Goal: Task Accomplishment & Management: Use online tool/utility

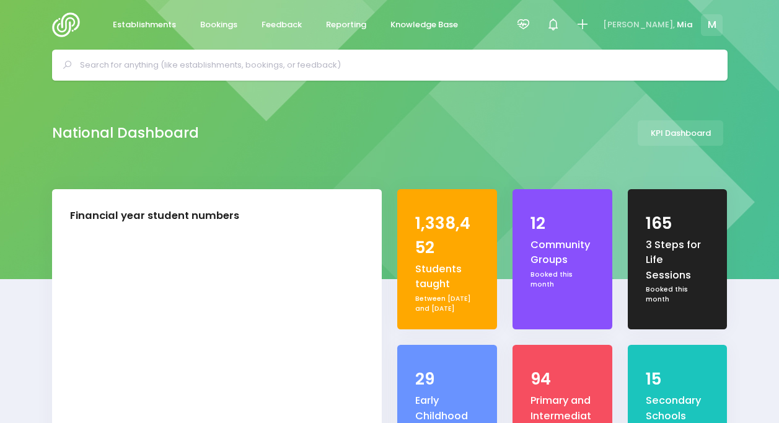
select select "5"
click at [361, 21] on span "Reporting" at bounding box center [346, 25] width 40 height 12
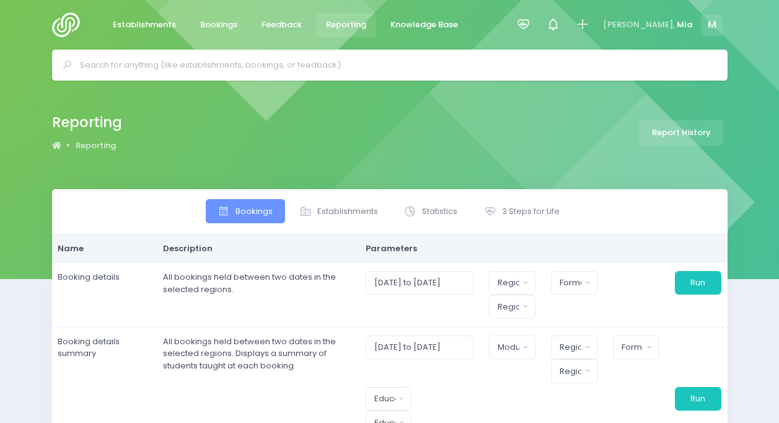
select select
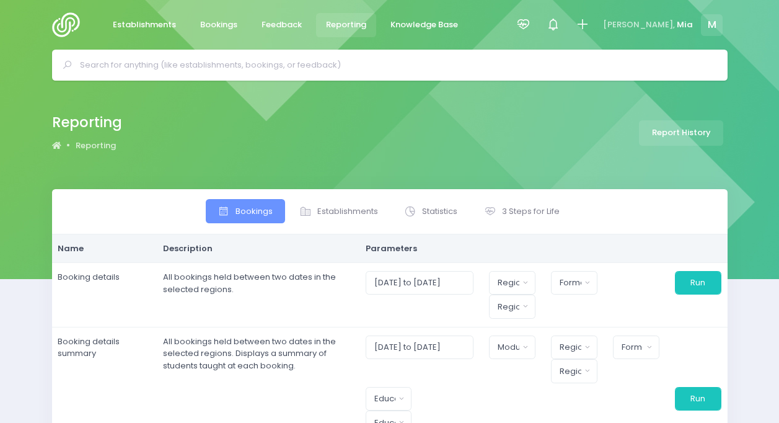
select select
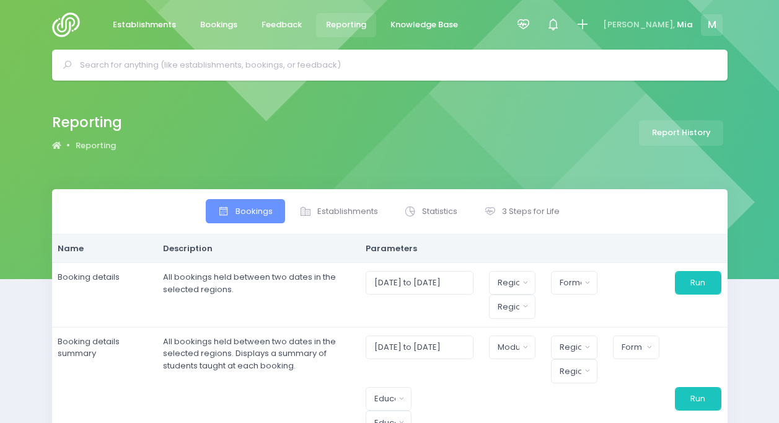
select select
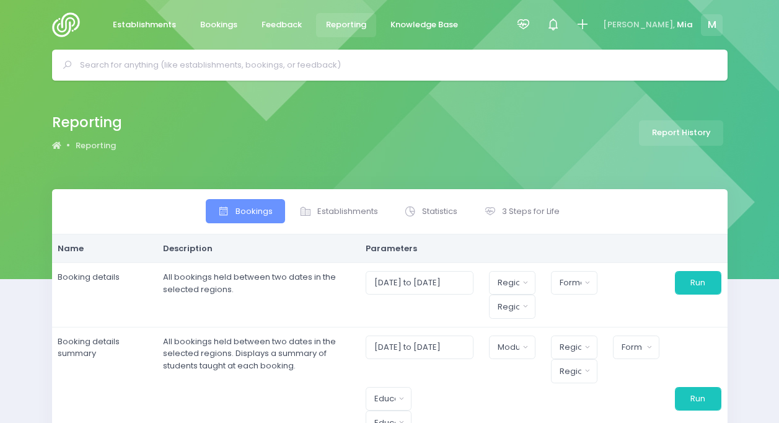
select select
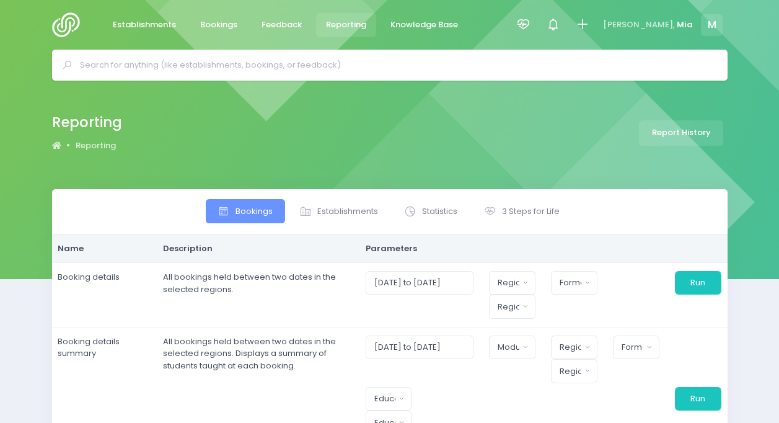
select select
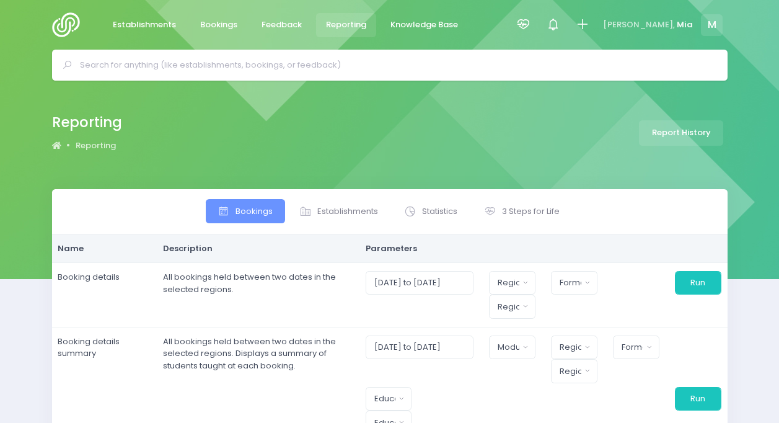
select select
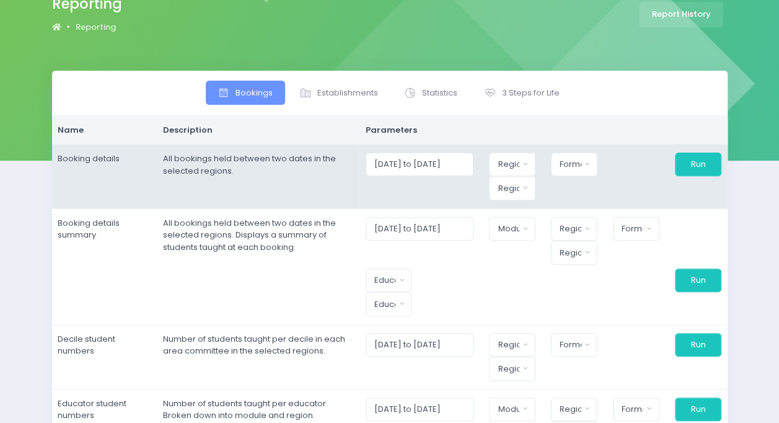
scroll to position [124, 0]
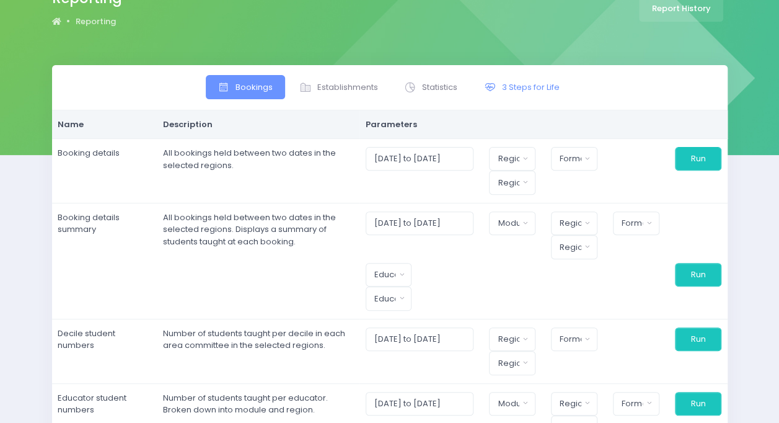
click at [509, 87] on span "3 Steps for Life" at bounding box center [531, 87] width 58 height 12
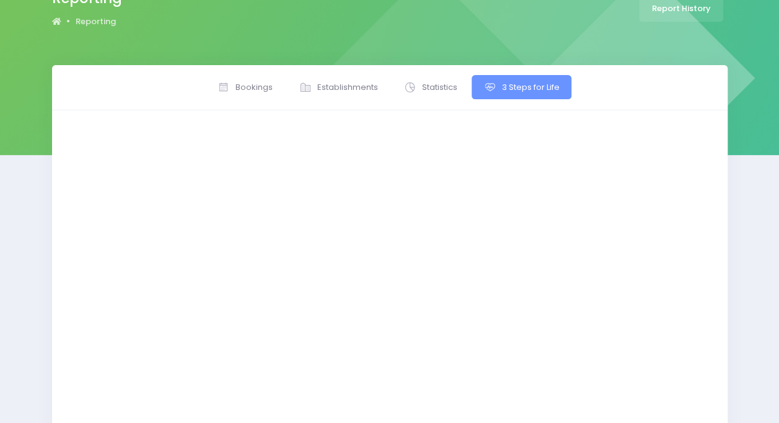
scroll to position [21, 0]
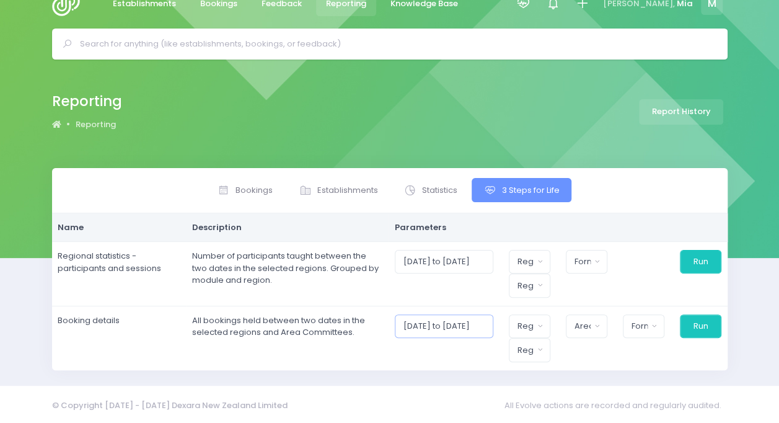
click at [445, 320] on body "Establishments Bookings Feedback Reporting Knowledge Base" at bounding box center [389, 190] width 779 height 423
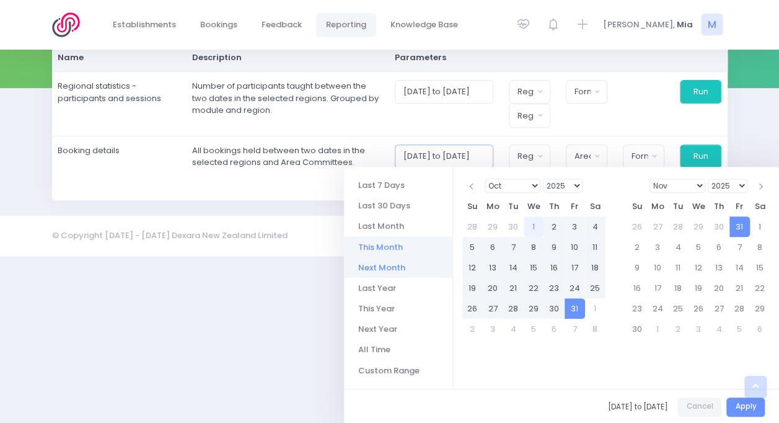
scroll to position [191, 0]
click at [578, 182] on select "1925 1926 1927 1928 1929 1930 1931 1932 1933 1934 1935 1936 1937 1938 1939 1940…" at bounding box center [563, 185] width 40 height 14
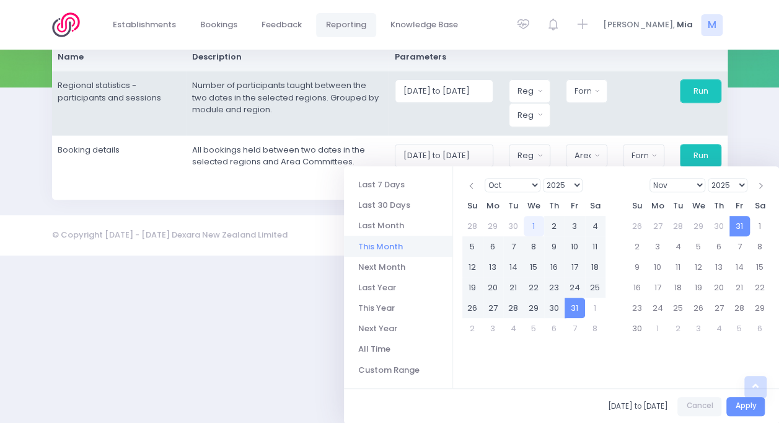
scroll to position [21, 0]
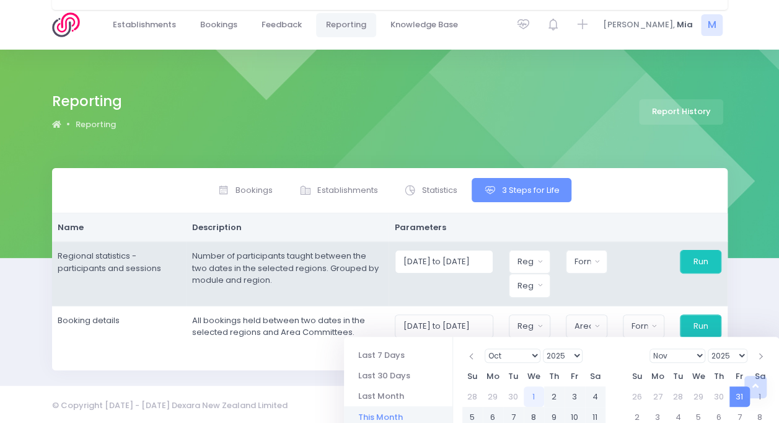
click at [302, 288] on html "Establishments Bookings Feedback Reporting Knowledge Base" at bounding box center [389, 190] width 779 height 423
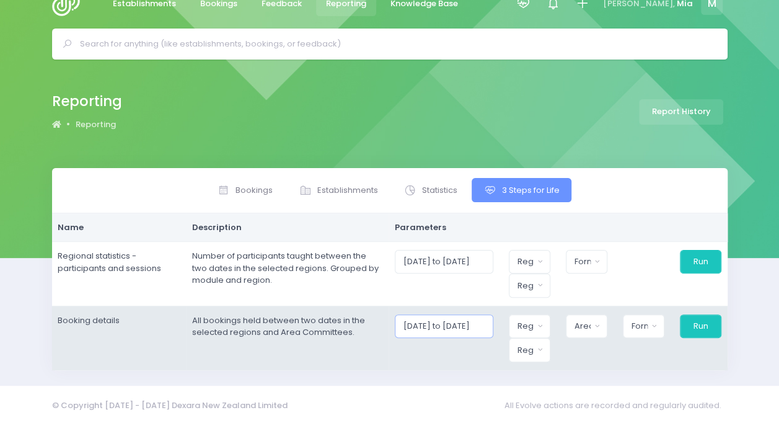
click at [451, 320] on input "[DATE] to [DATE]" at bounding box center [444, 326] width 99 height 24
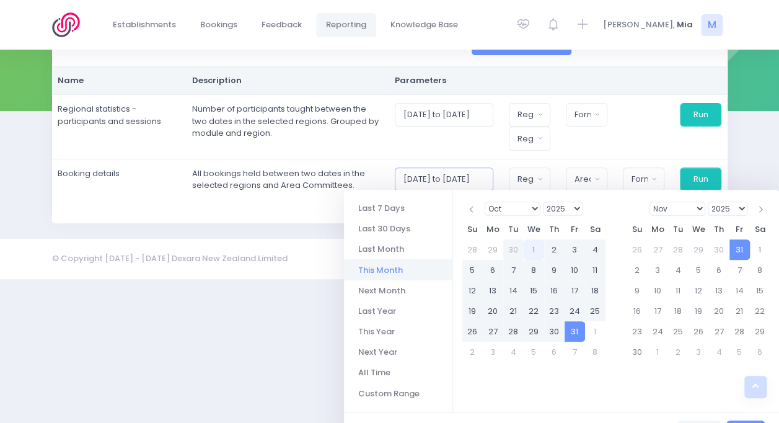
scroll to position [191, 0]
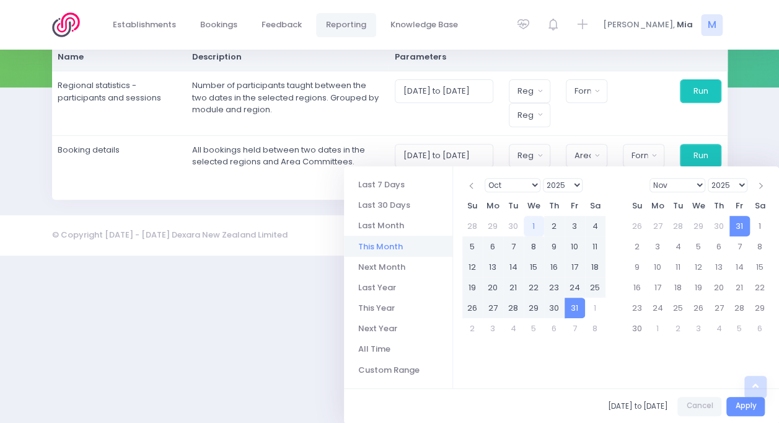
click at [574, 182] on select "1925 1926 1927 1928 1929 1930 1931 1932 1933 1934 1935 1936 1937 1938 1939 1940…" at bounding box center [563, 185] width 40 height 14
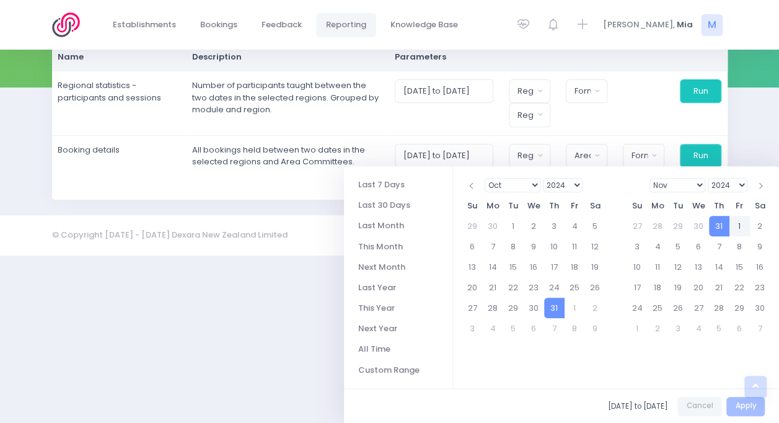
click at [698, 185] on select "Jan Feb Mar Apr May Jun Jul Aug Sep Oct Nov Dec" at bounding box center [677, 185] width 56 height 14
click at [746, 183] on select "2024 2025 2026 2027 2028 2029 2030 2031 2032 2033 2034 2035 2036 2037 2038 2039…" at bounding box center [728, 185] width 40 height 14
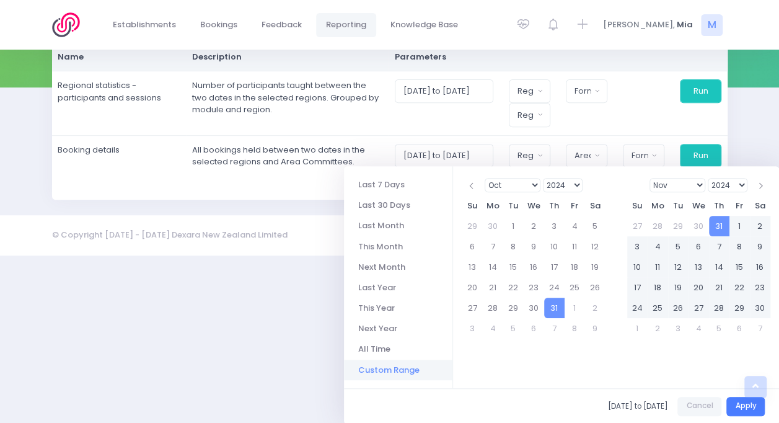
click at [739, 400] on button "Apply" at bounding box center [745, 406] width 38 height 19
type input "31/10/2024 to 31/10/2025"
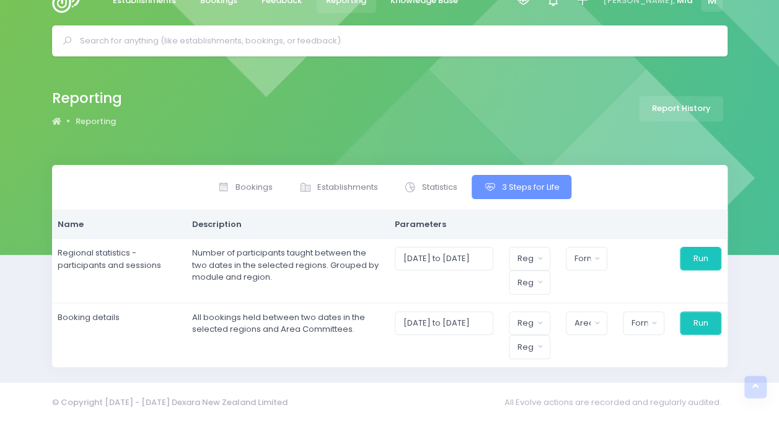
scroll to position [21, 0]
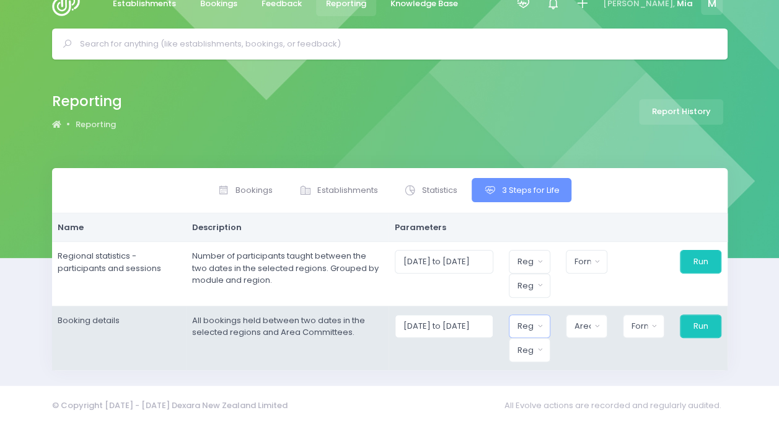
click at [526, 320] on div "Region" at bounding box center [525, 326] width 16 height 12
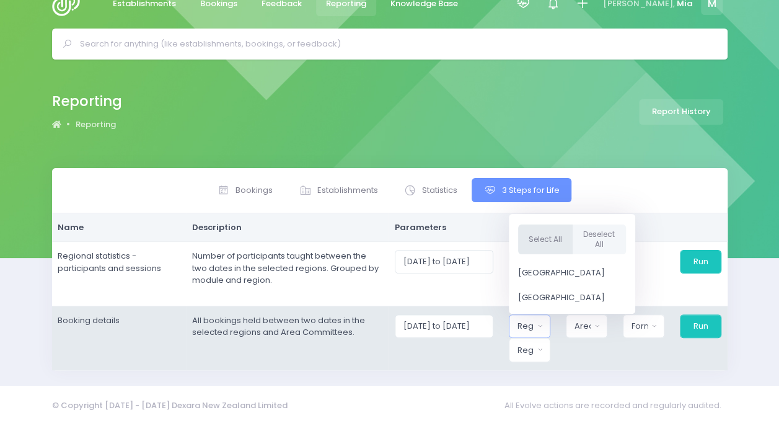
click at [553, 238] on button "Select All" at bounding box center [545, 239] width 55 height 30
select select "Northern"
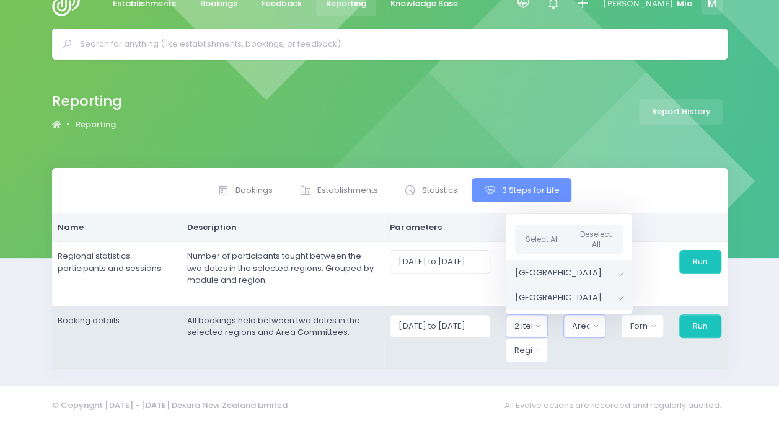
click at [591, 331] on button "Area Committee" at bounding box center [584, 326] width 42 height 24
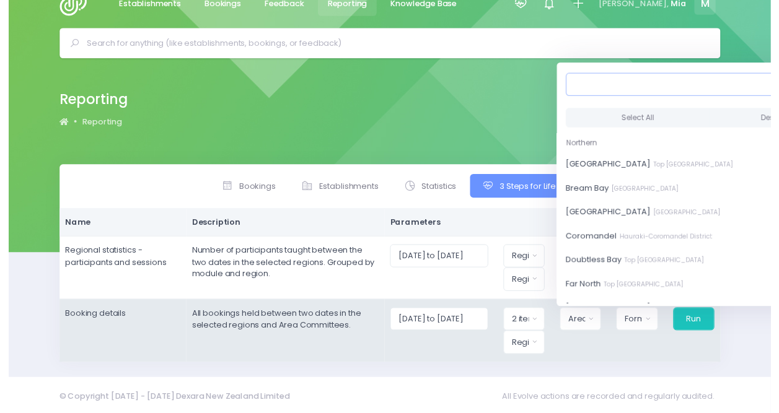
scroll to position [21, 10]
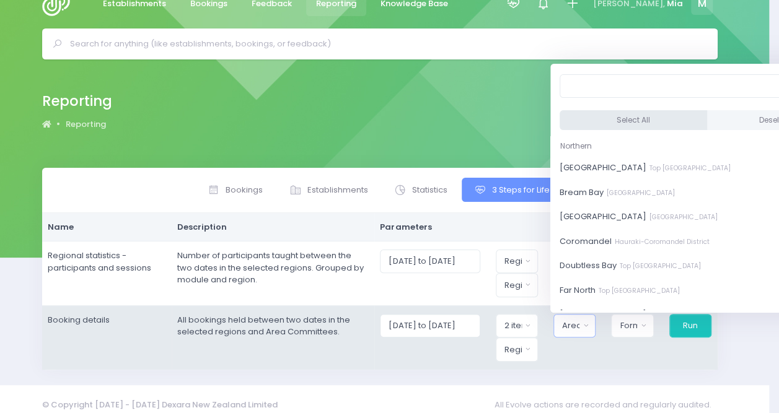
click at [608, 119] on button "Select All" at bounding box center [633, 120] width 147 height 20
select select "[GEOGRAPHIC_DATA]"
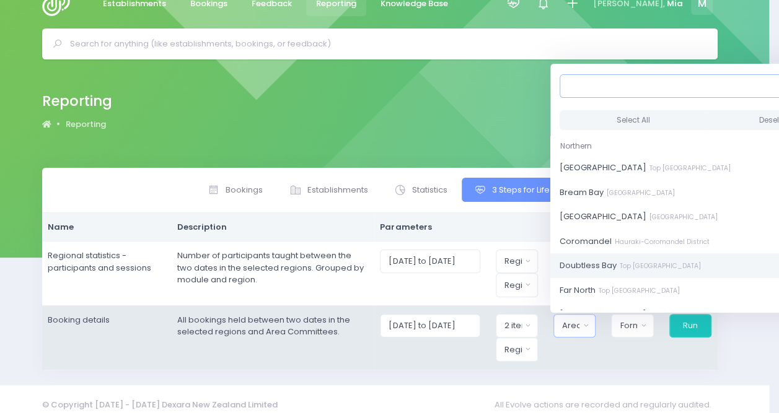
scroll to position [1, 0]
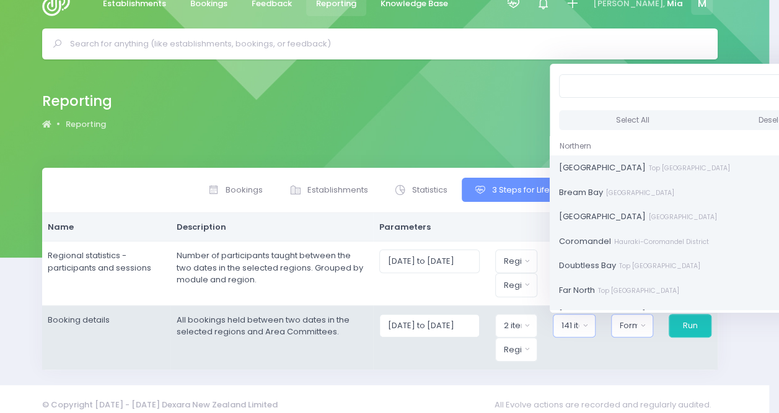
click at [625, 326] on div "Format" at bounding box center [628, 326] width 17 height 12
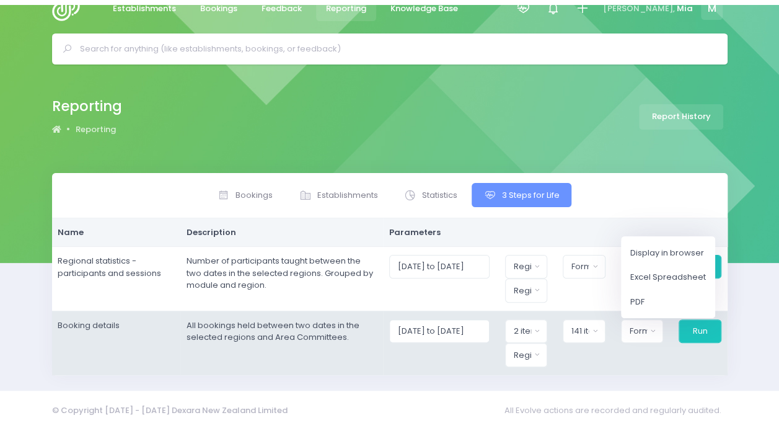
scroll to position [21, 0]
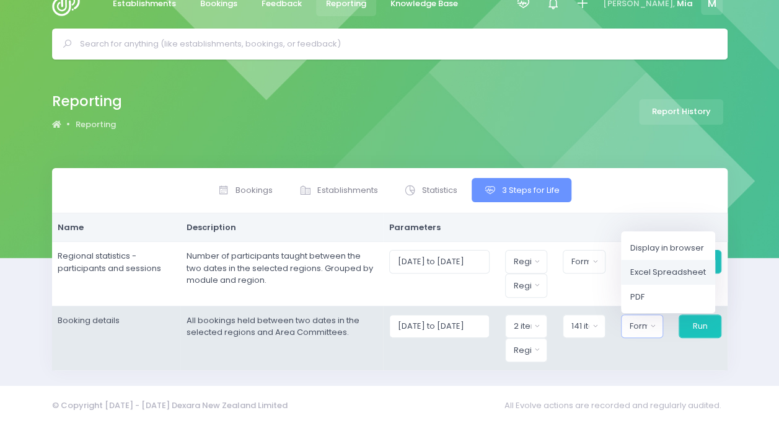
click at [666, 273] on span "Excel Spreadsheet" at bounding box center [668, 272] width 76 height 12
select select "excel"
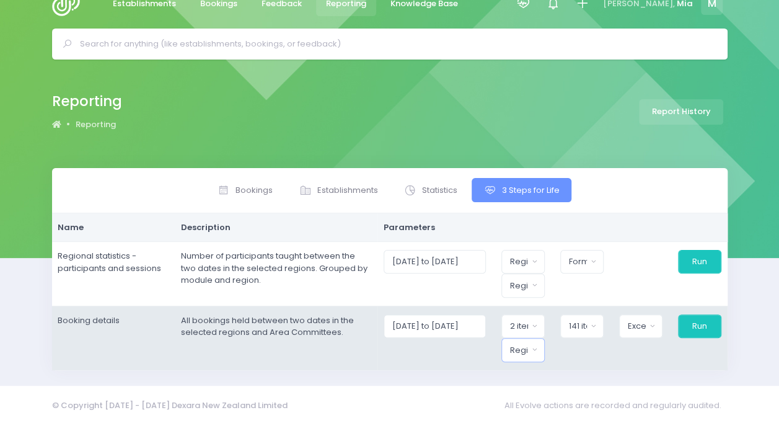
click at [528, 351] on div "Region" at bounding box center [519, 350] width 18 height 12
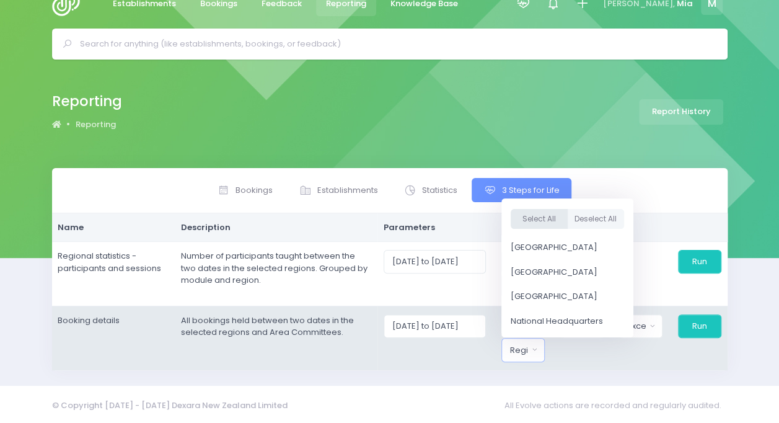
click at [551, 216] on button "Select All" at bounding box center [539, 219] width 57 height 20
select select "Northern"
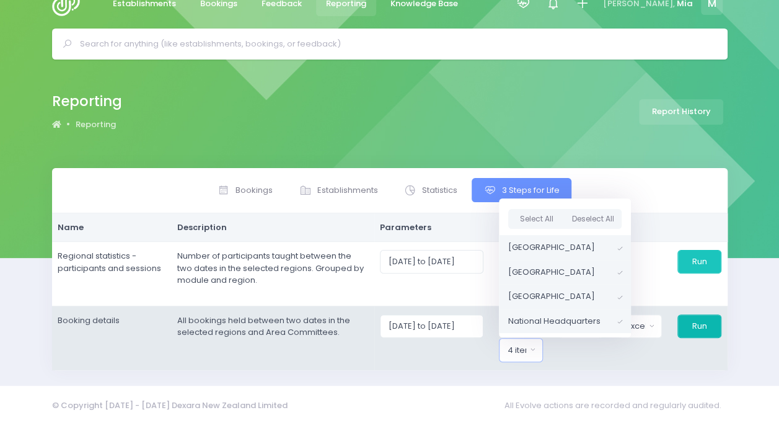
click at [697, 327] on button "Run" at bounding box center [699, 326] width 44 height 24
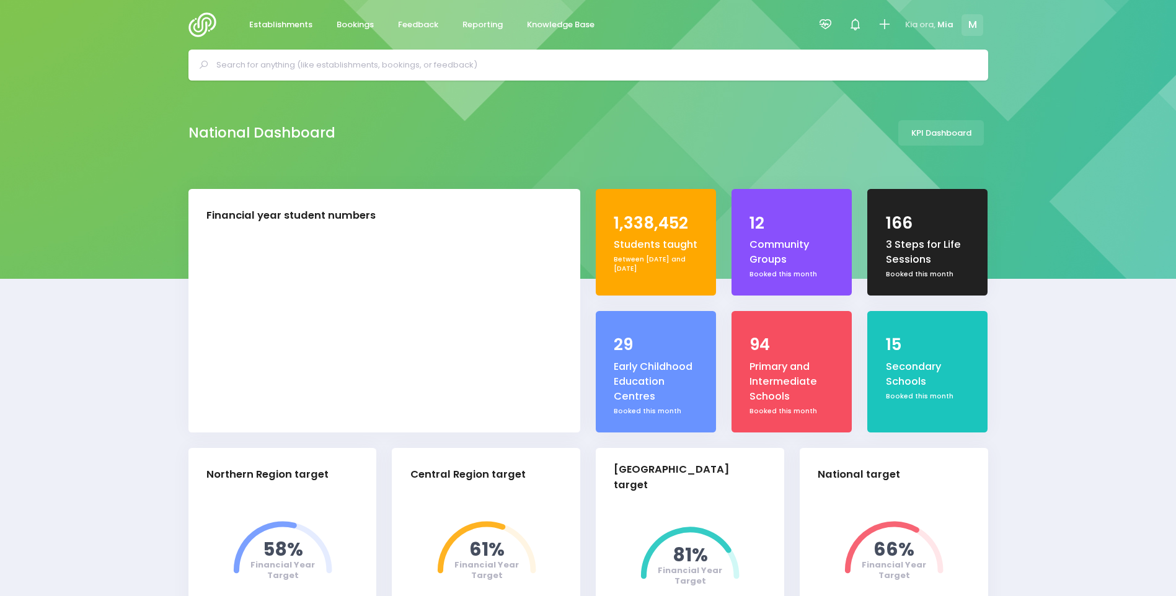
select select "5"
click at [816, 22] on div at bounding box center [825, 25] width 28 height 28
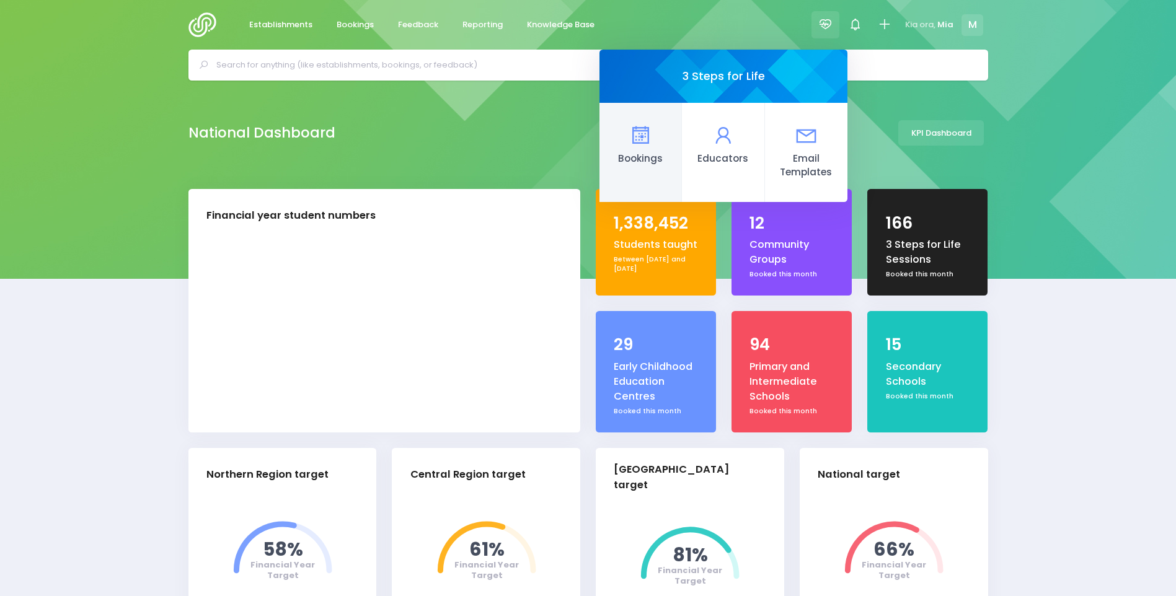
click at [653, 139] on icon at bounding box center [640, 135] width 24 height 24
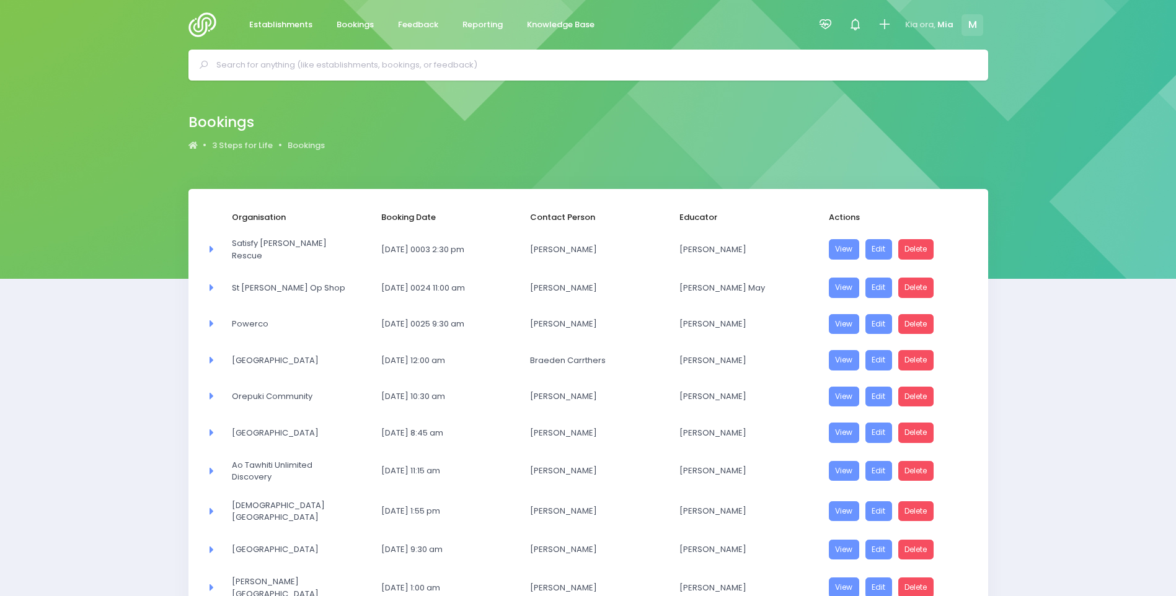
select select "20"
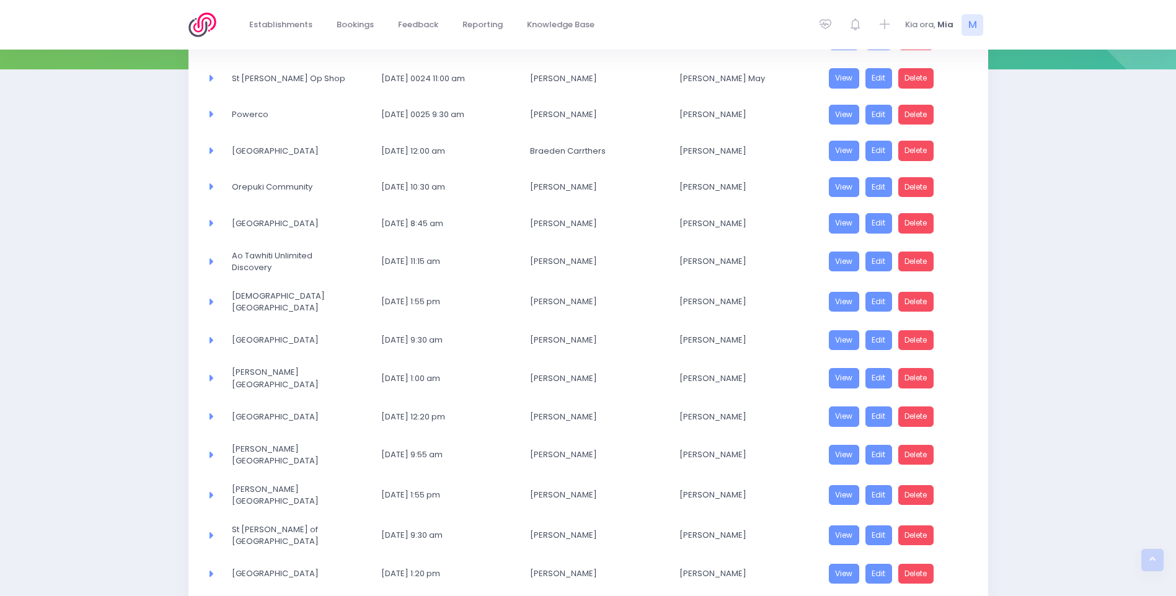
scroll to position [473, 0]
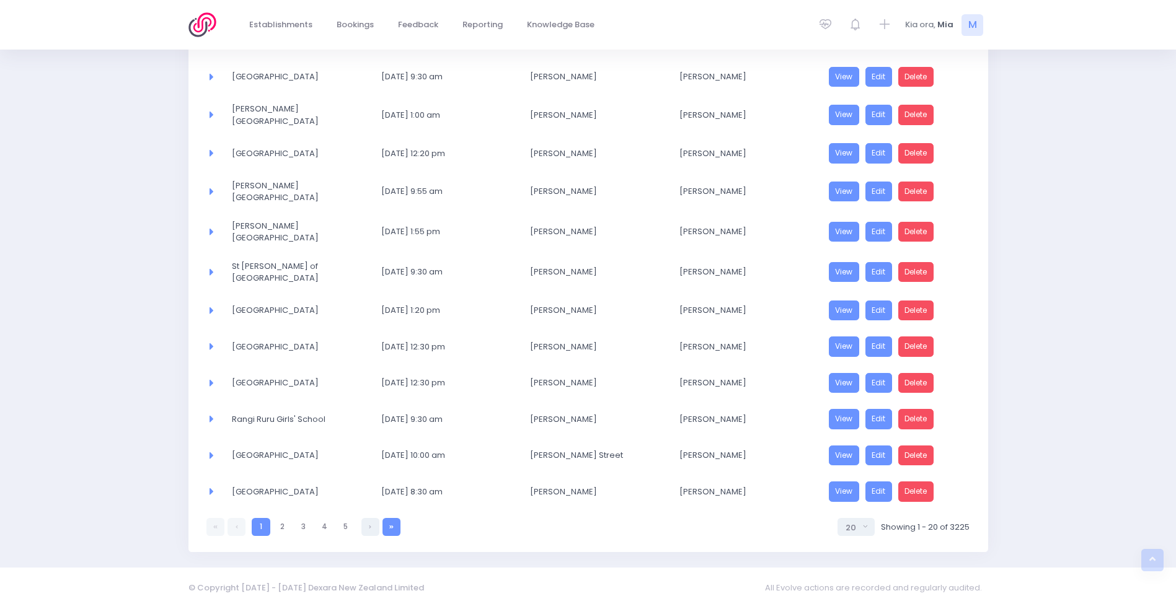
click at [397, 519] on link at bounding box center [391, 527] width 18 height 18
select select "20"
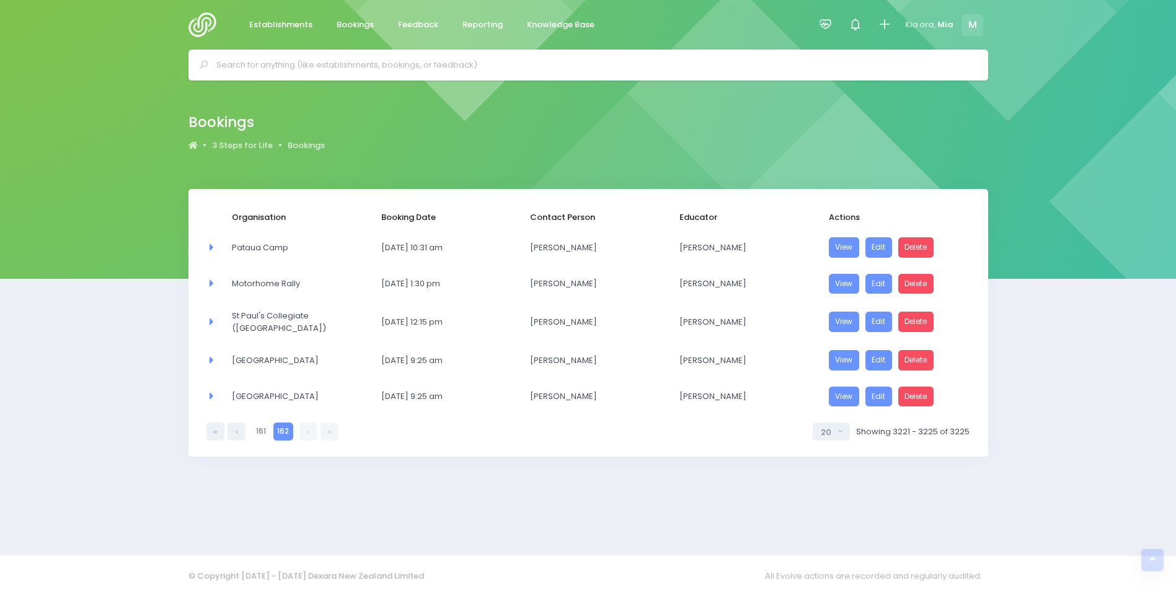
scroll to position [0, 0]
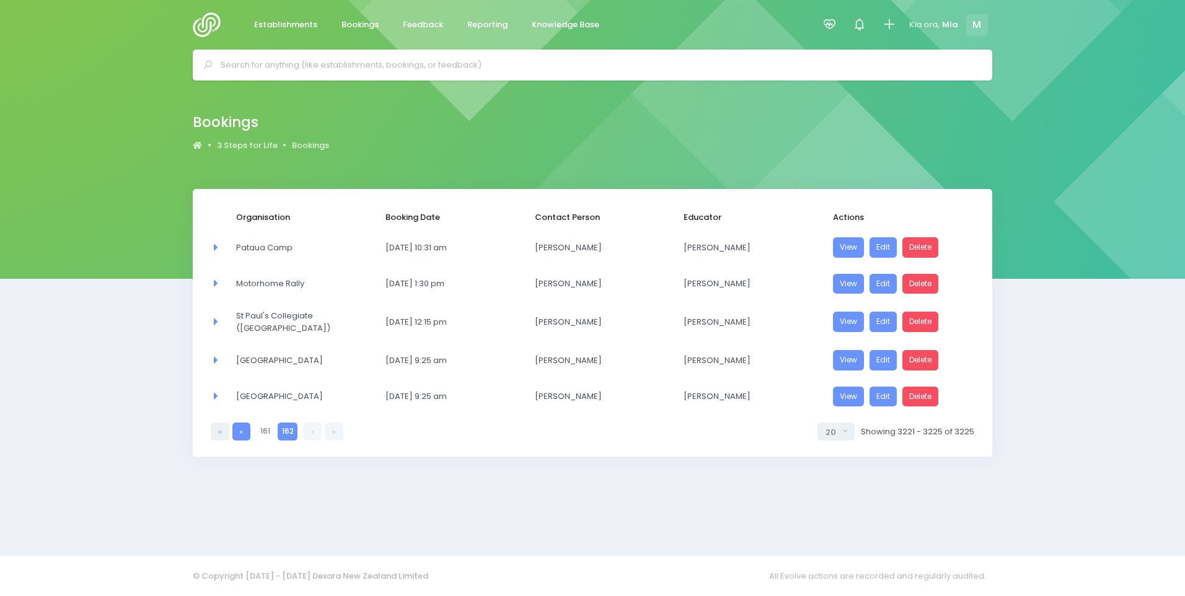
click at [237, 429] on link at bounding box center [241, 432] width 18 height 18
select select "20"
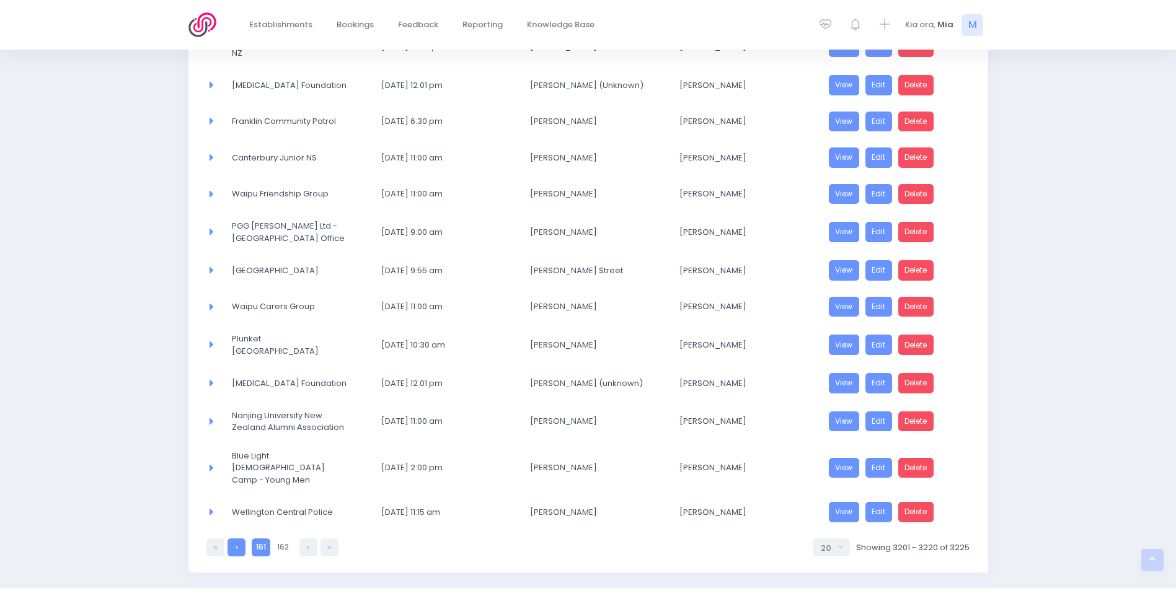
click at [235, 539] on link at bounding box center [236, 548] width 18 height 18
select select "20"
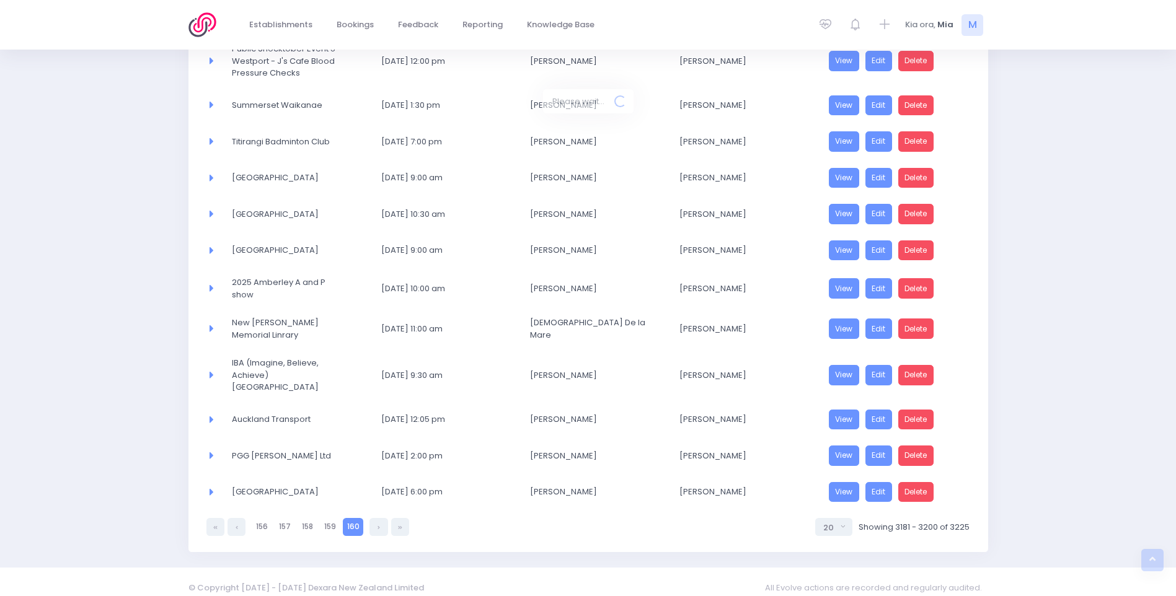
scroll to position [493, 0]
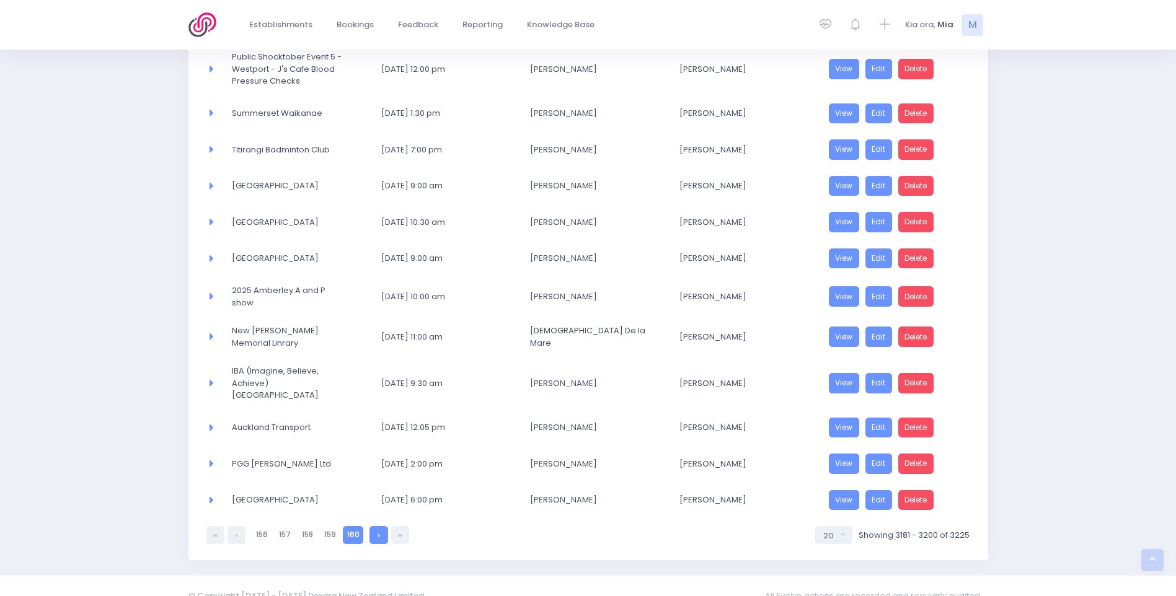
click at [373, 526] on link at bounding box center [378, 535] width 18 height 18
select select "20"
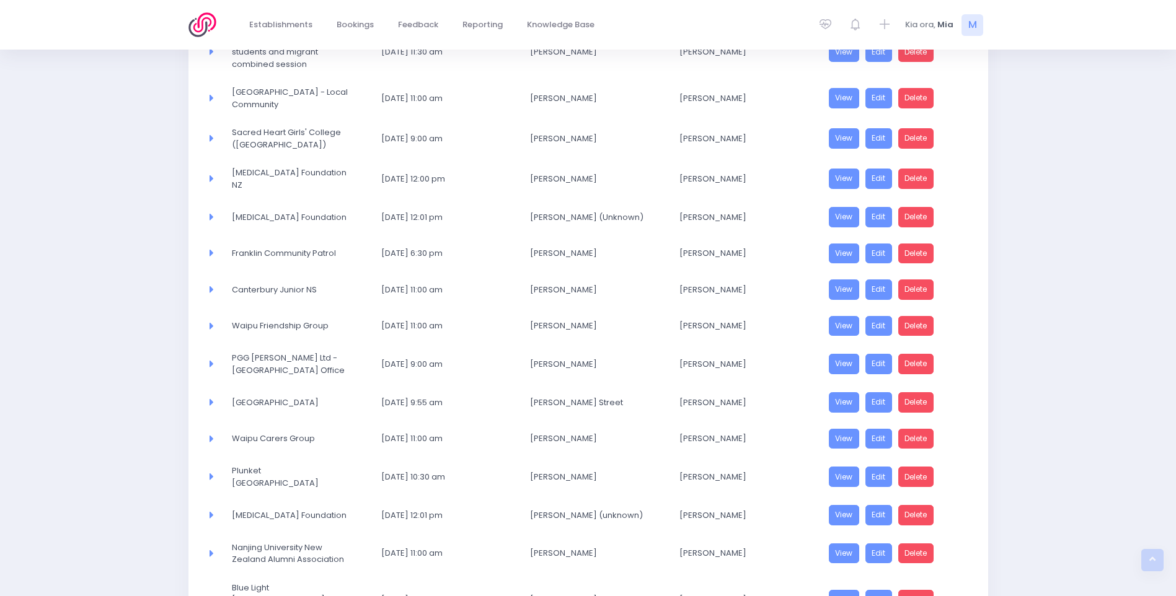
scroll to position [307, 0]
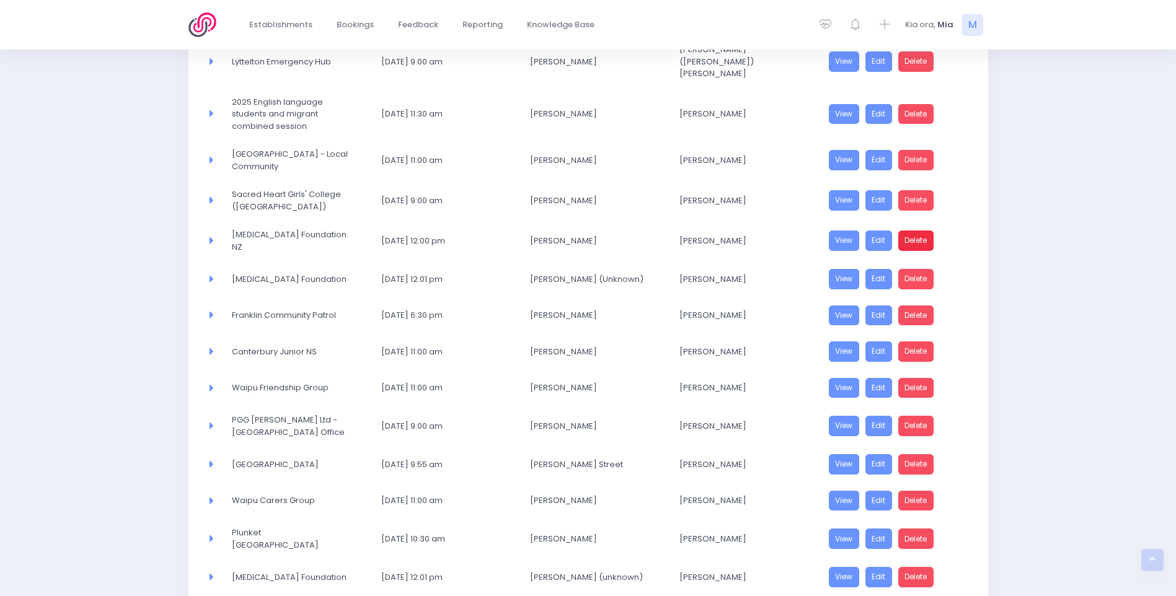
click at [917, 231] on link "Delete" at bounding box center [916, 241] width 36 height 20
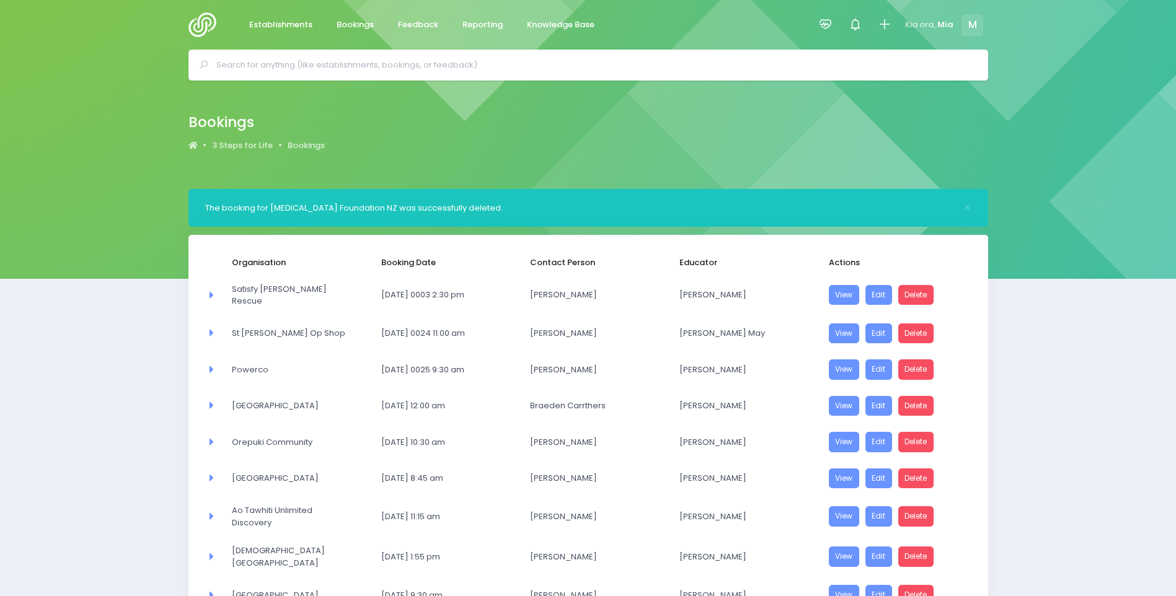
select select "20"
click at [834, 17] on div at bounding box center [825, 25] width 28 height 28
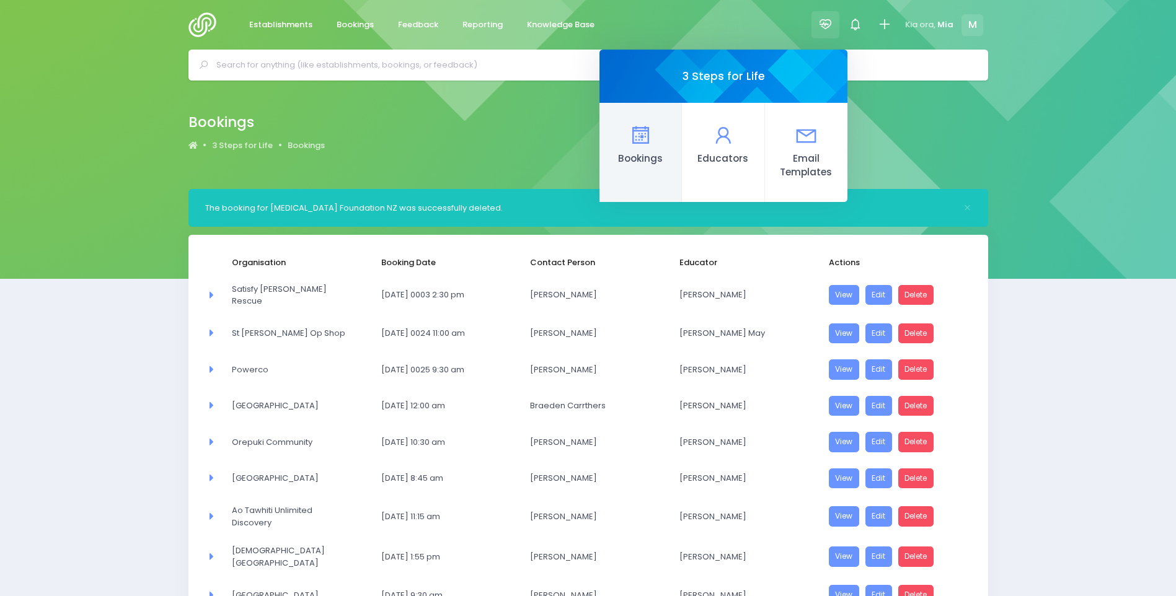
click at [666, 131] on link "Bookings" at bounding box center [640, 152] width 82 height 99
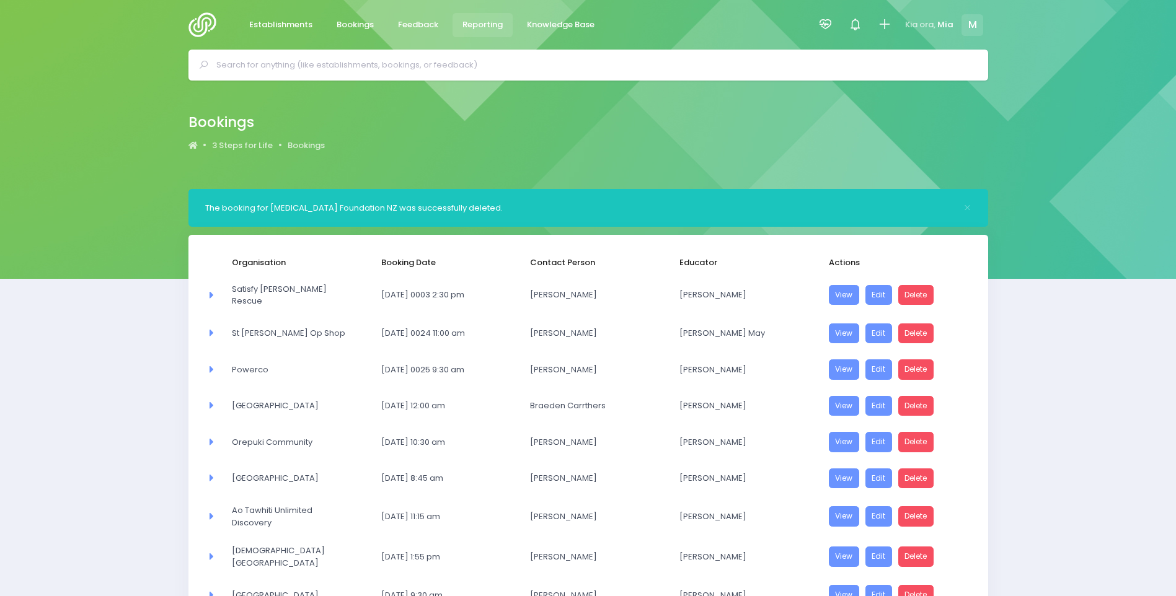
click at [481, 17] on link "Reporting" at bounding box center [482, 25] width 61 height 24
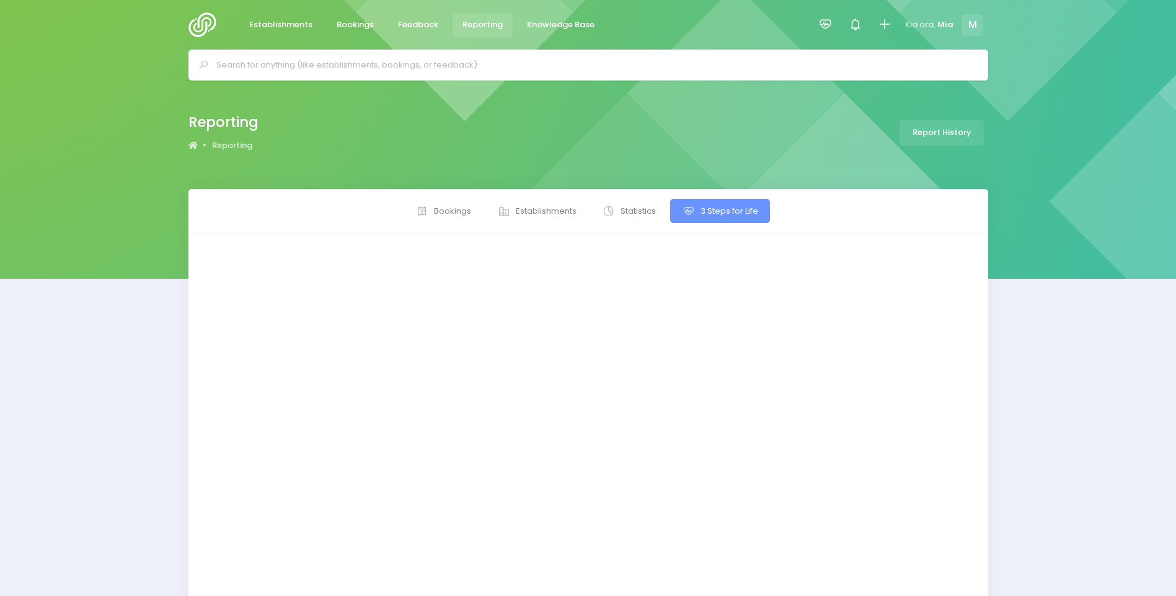
select select
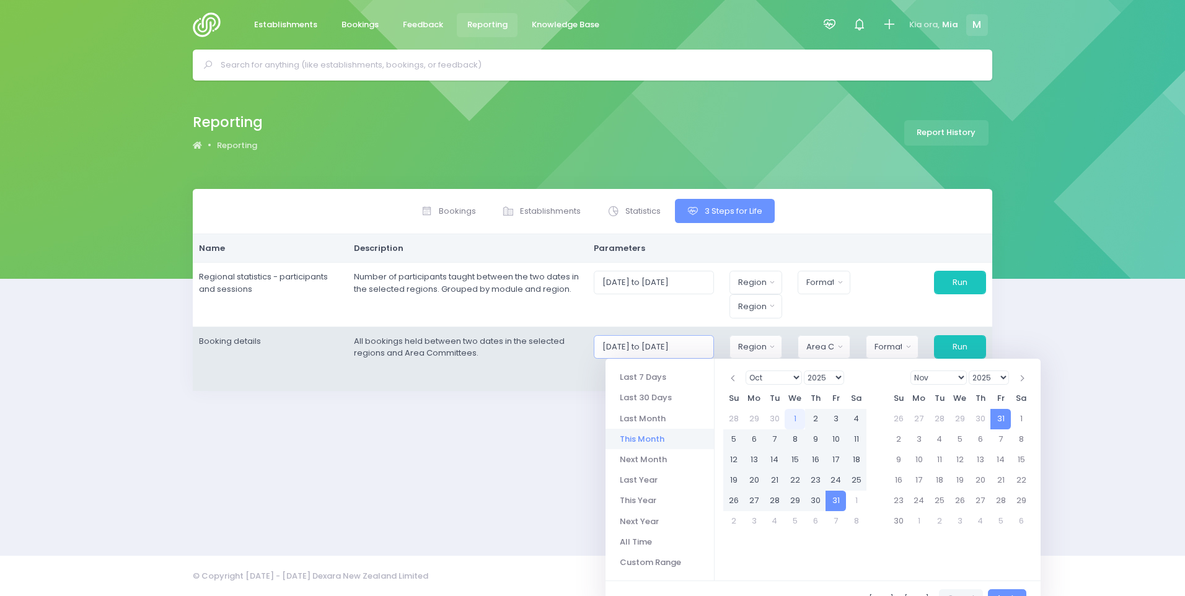
click at [636, 356] on input "[DATE] to [DATE]" at bounding box center [654, 347] width 120 height 24
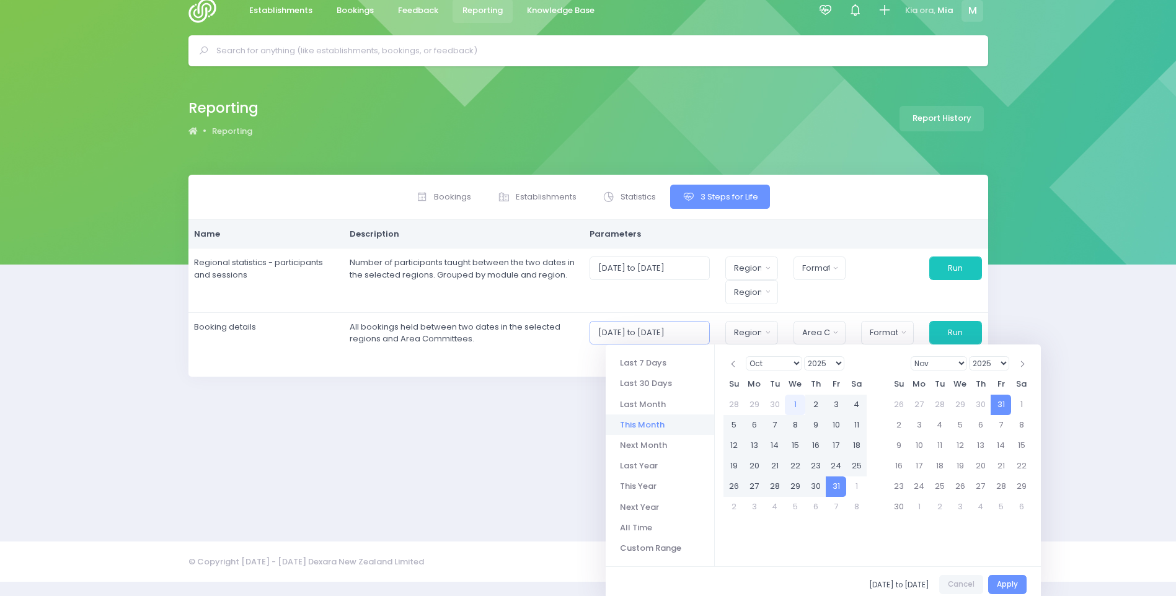
scroll to position [20, 0]
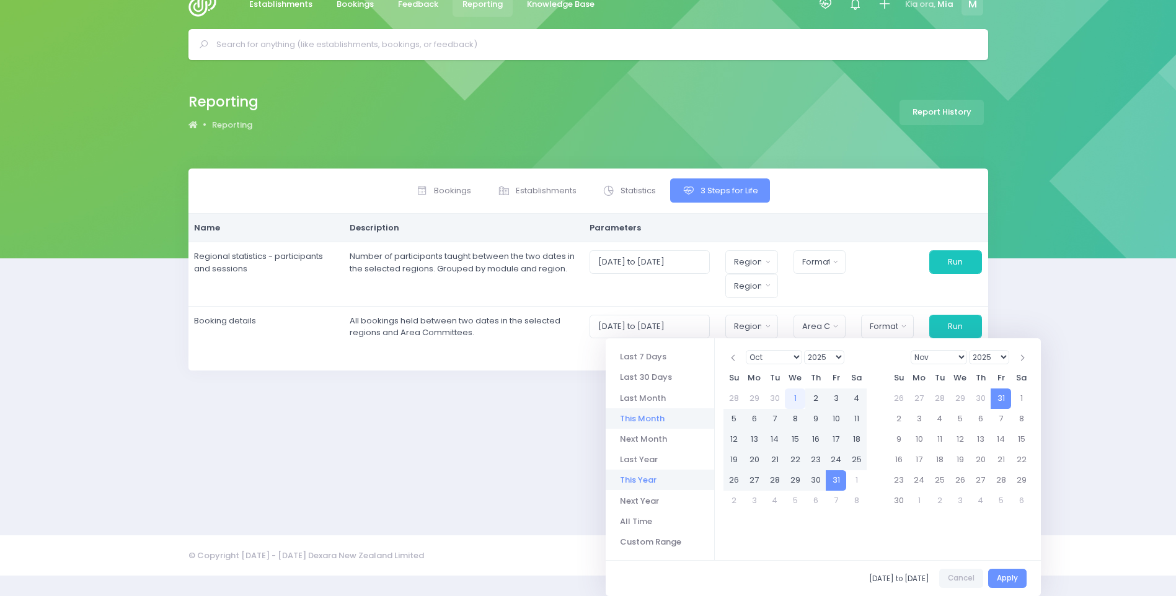
click at [643, 473] on li "This Year" at bounding box center [659, 480] width 108 height 20
type input "01/01/2025 to 31/12/2025"
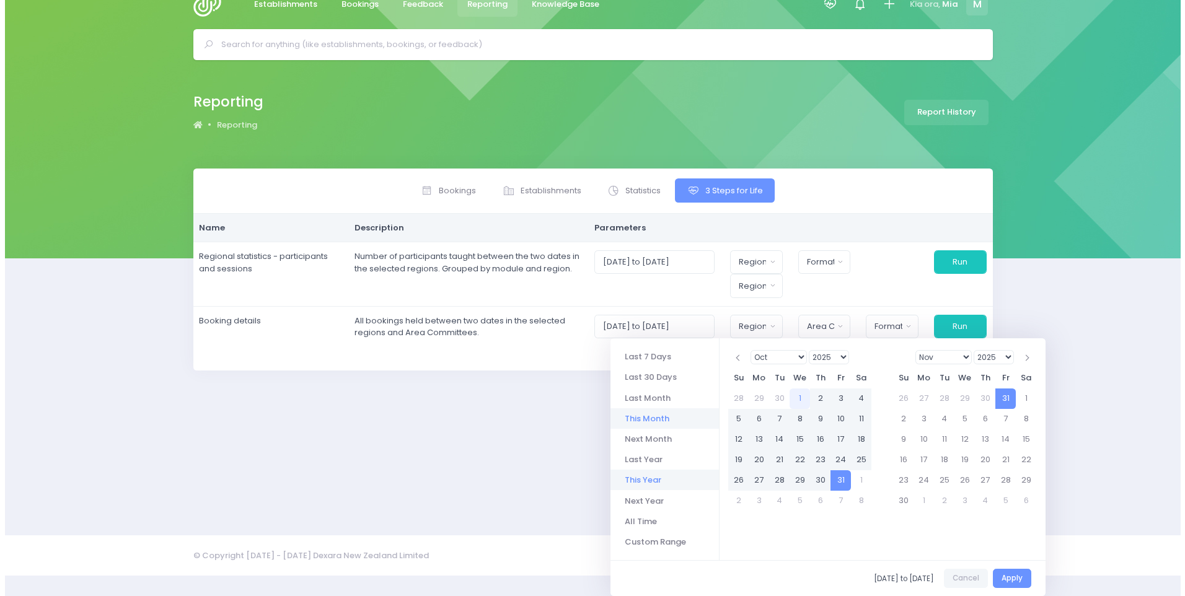
scroll to position [0, 0]
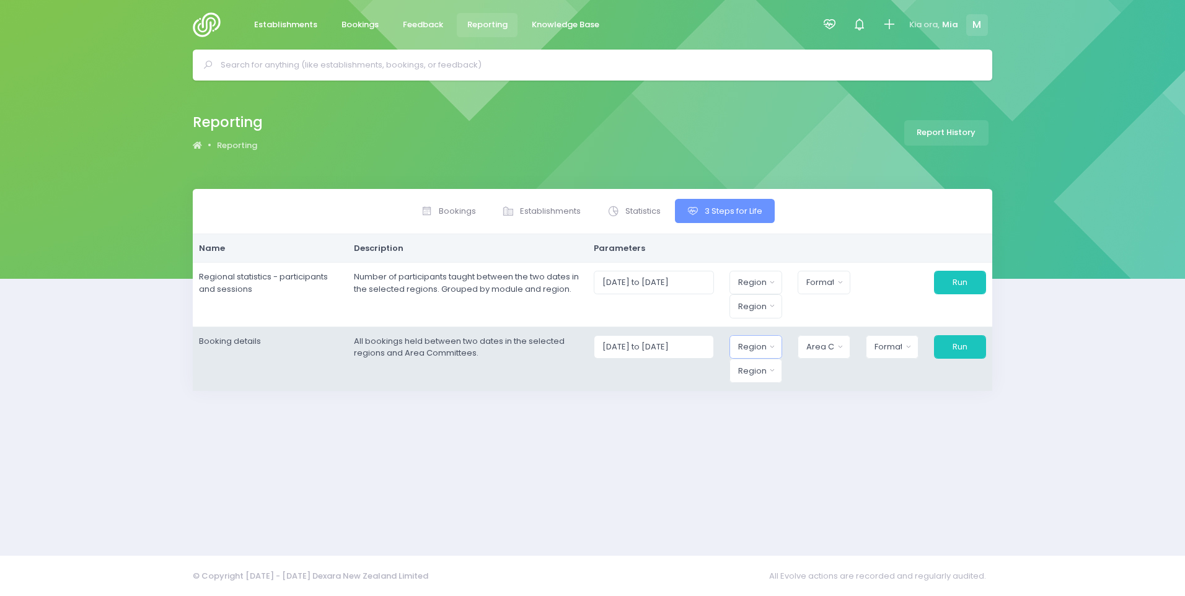
click at [775, 336] on button "Region" at bounding box center [755, 347] width 53 height 24
click at [775, 382] on button "Select All" at bounding box center [766, 384] width 55 height 30
select select "Northern"
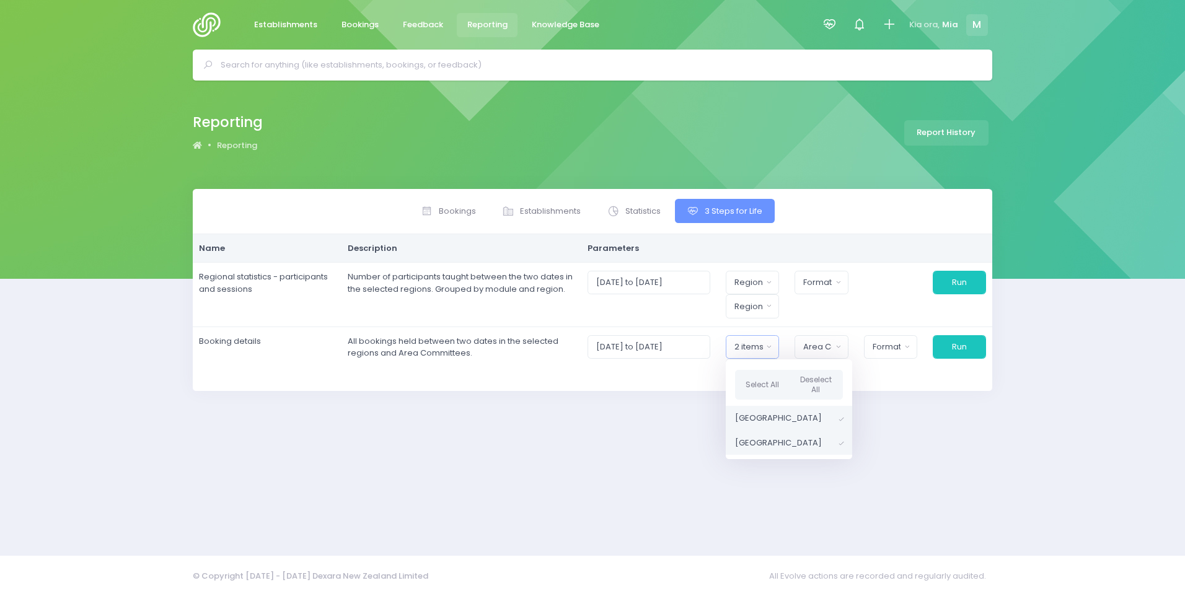
click at [658, 402] on div "Bookings Establishments Statistics 3 Steps for Life Name" at bounding box center [592, 364] width 830 height 351
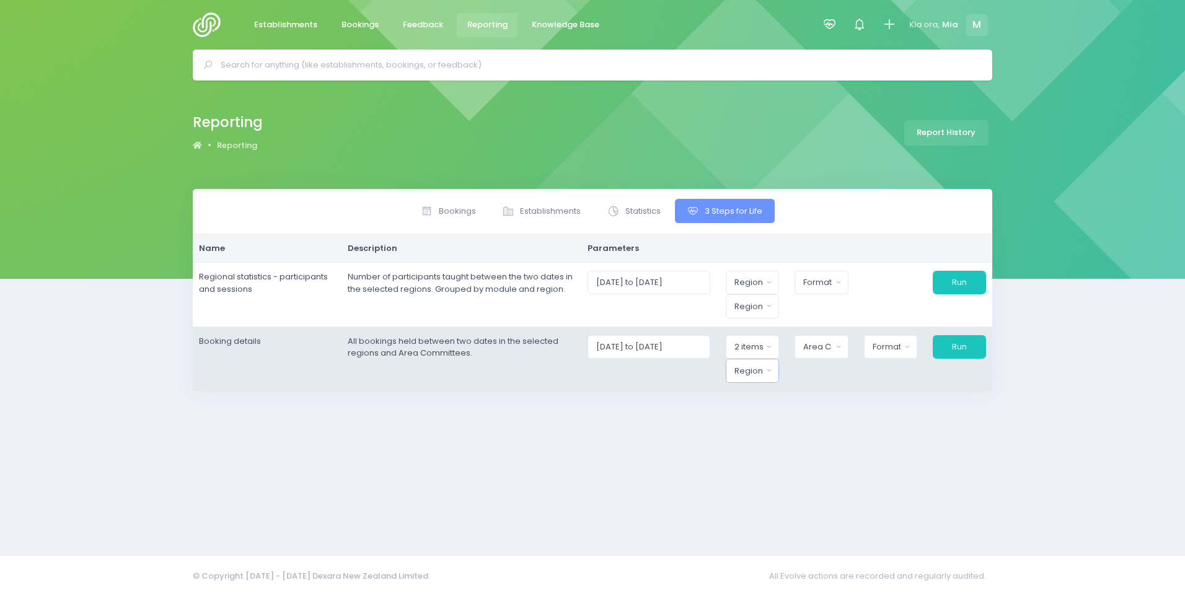
click at [748, 376] on div "Region" at bounding box center [748, 371] width 29 height 12
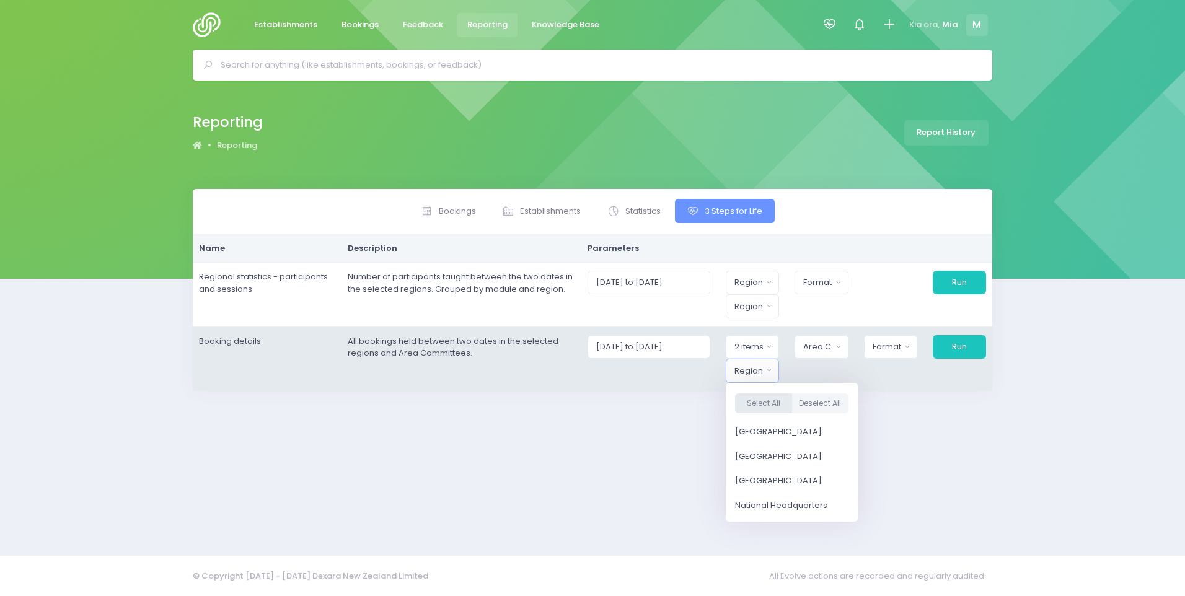
click at [763, 394] on button "Select All" at bounding box center [763, 404] width 57 height 20
select select "Northern"
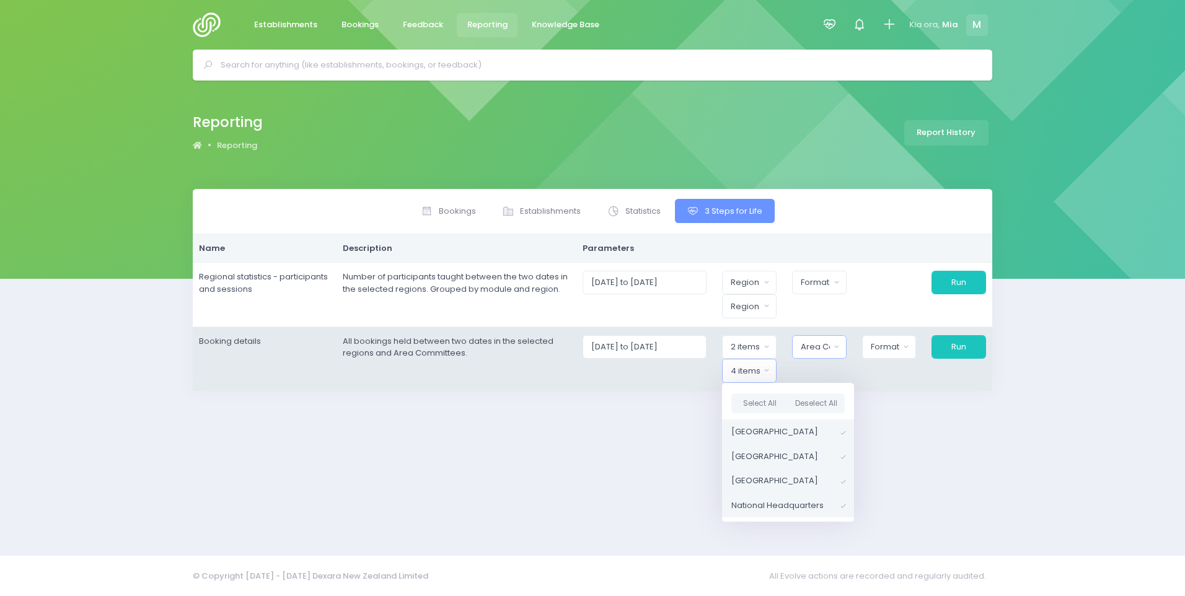
click at [802, 343] on button "Area Committee" at bounding box center [819, 347] width 55 height 24
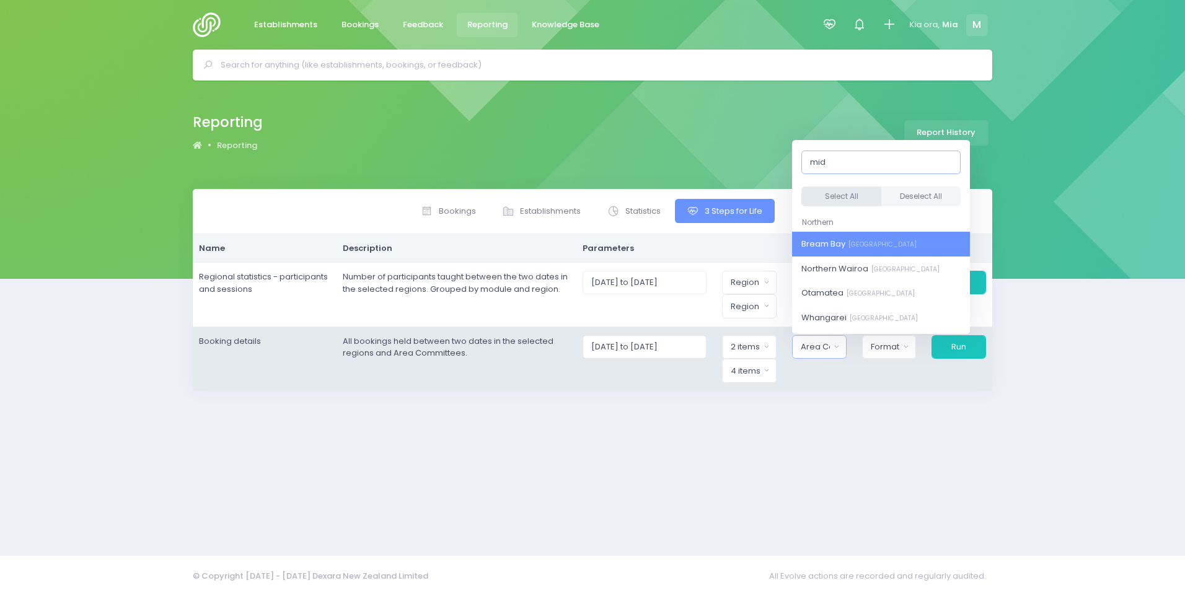
type input "mid"
click at [835, 201] on button "Select All" at bounding box center [841, 197] width 80 height 20
select select "Bream Bay"
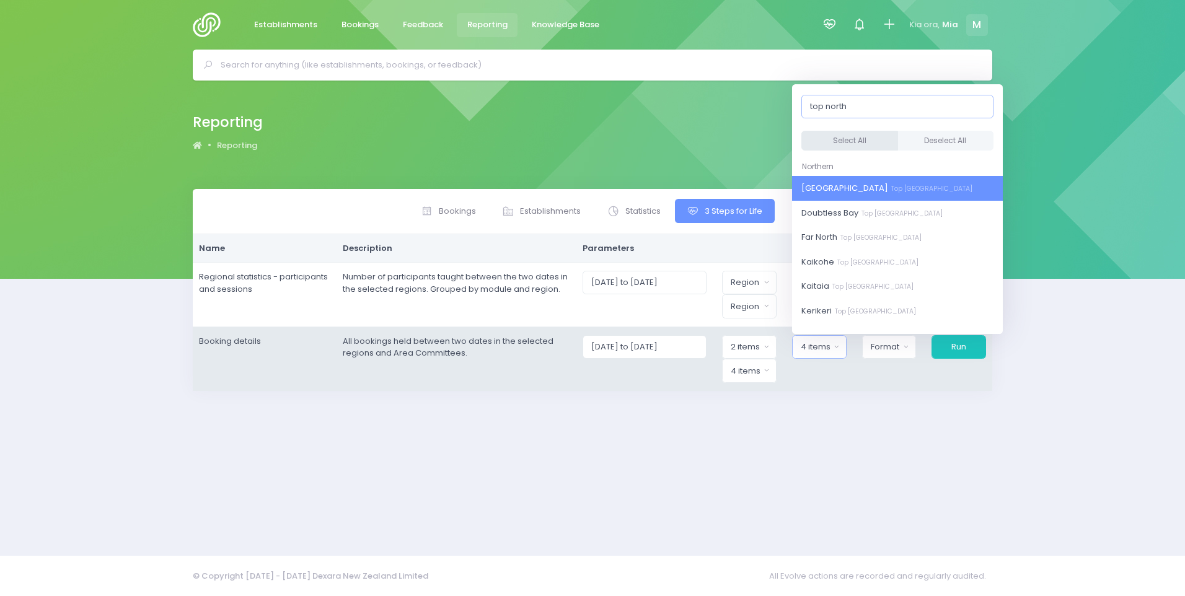
type input "top north"
click at [848, 136] on button "Select All" at bounding box center [849, 141] width 97 height 20
select select "[GEOGRAPHIC_DATA]"
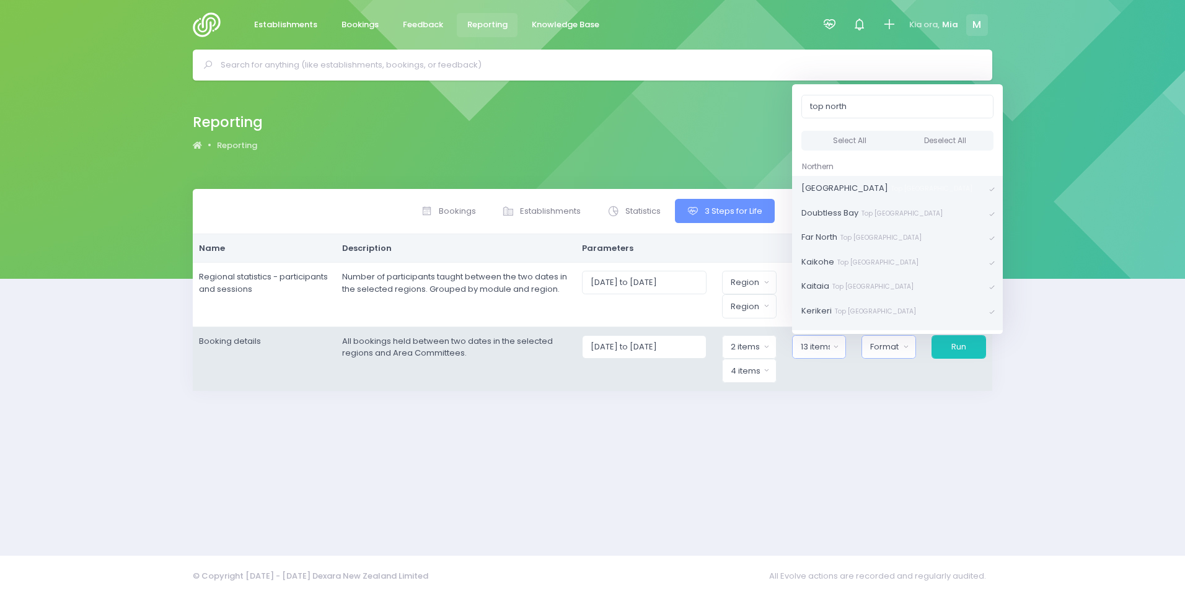
click at [882, 343] on div "Format" at bounding box center [884, 347] width 29 height 12
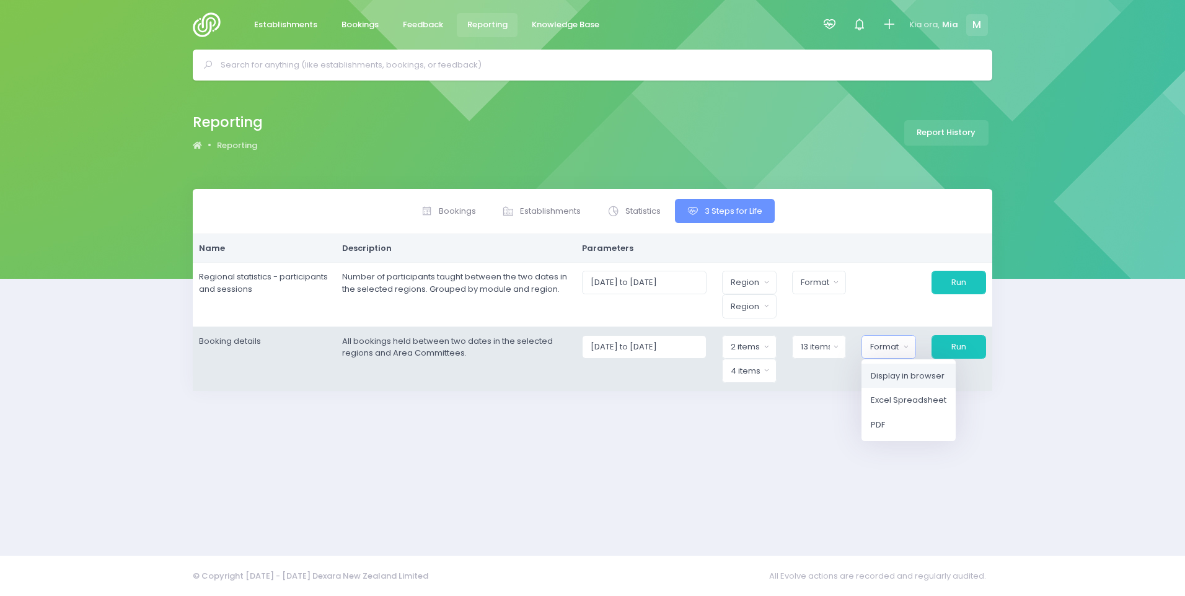
click at [914, 378] on span "Display in browser" at bounding box center [908, 375] width 74 height 12
select select "web"
click at [976, 344] on button "Run" at bounding box center [958, 347] width 55 height 24
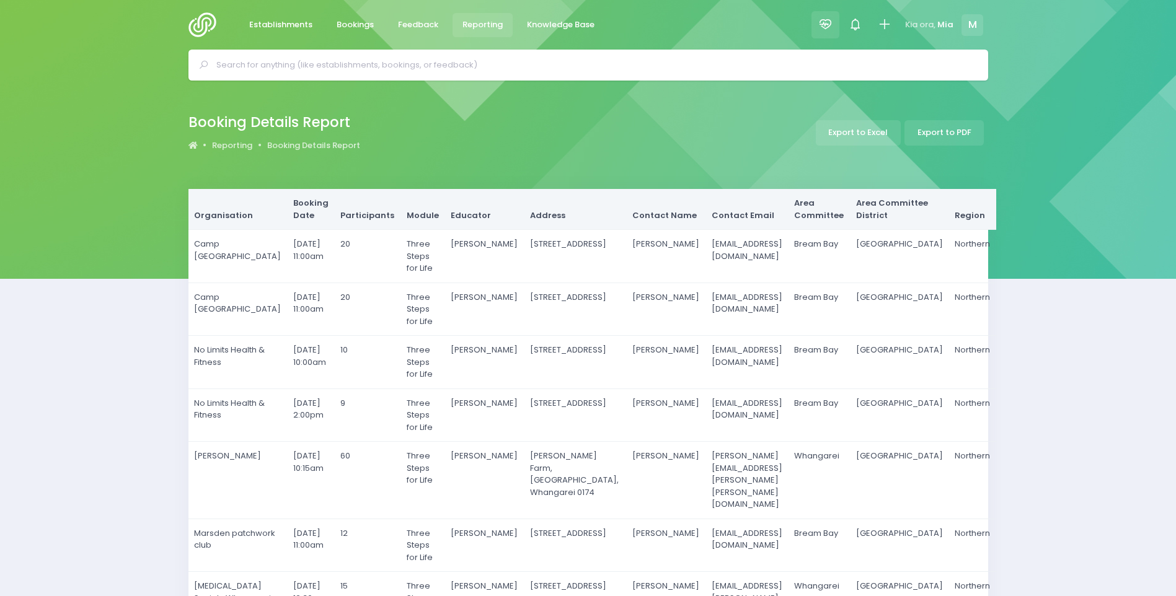
click at [830, 15] on div at bounding box center [825, 25] width 28 height 28
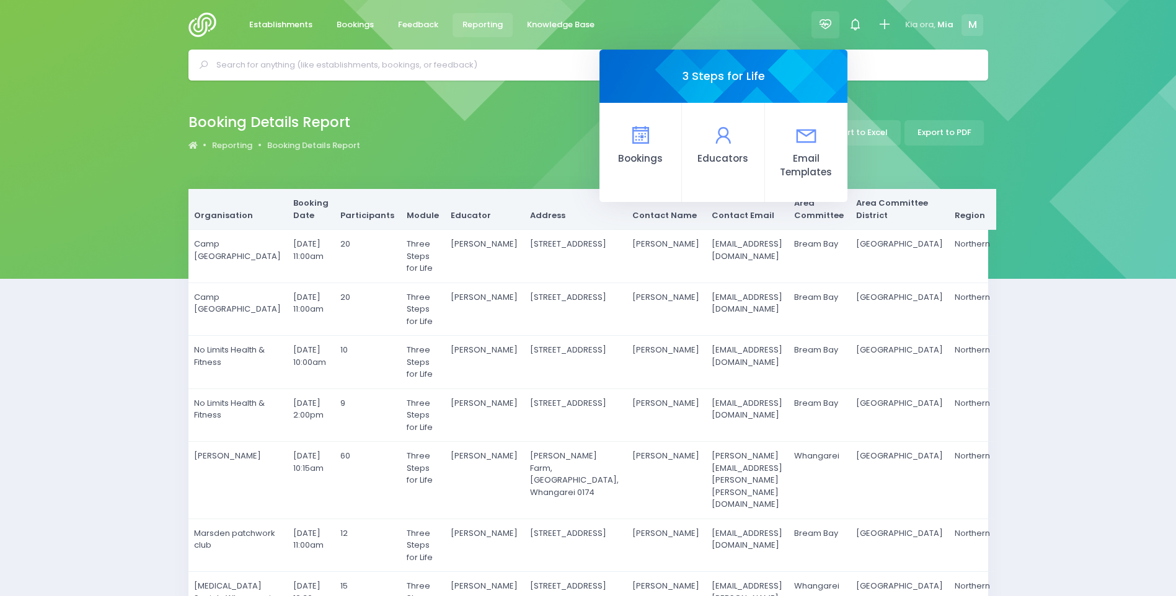
click at [462, 25] on span "Reporting" at bounding box center [482, 25] width 40 height 12
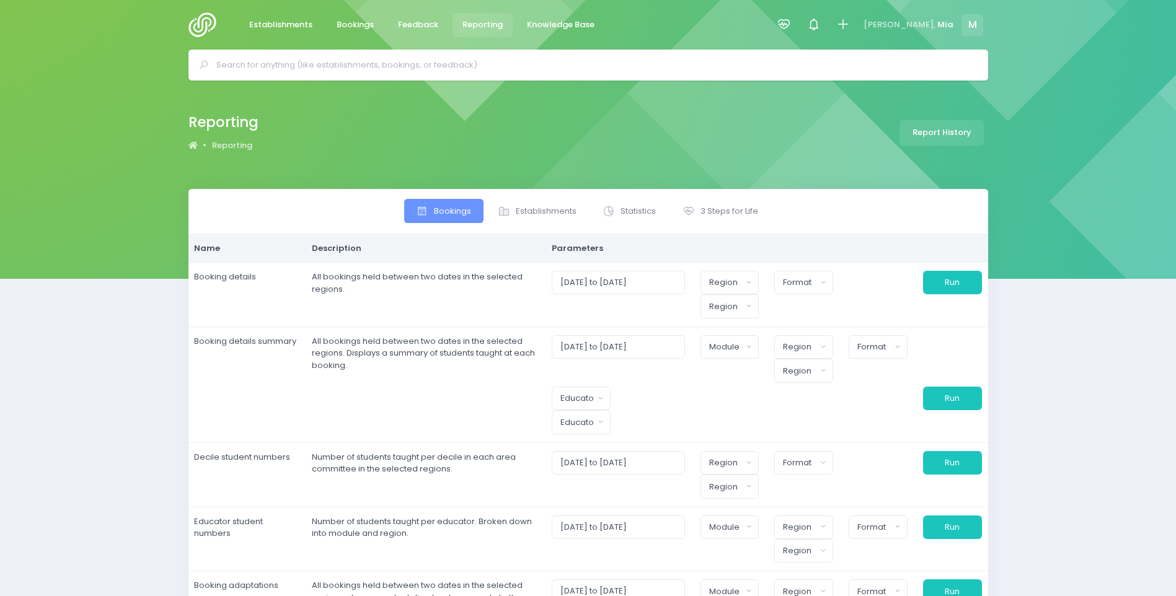
select select
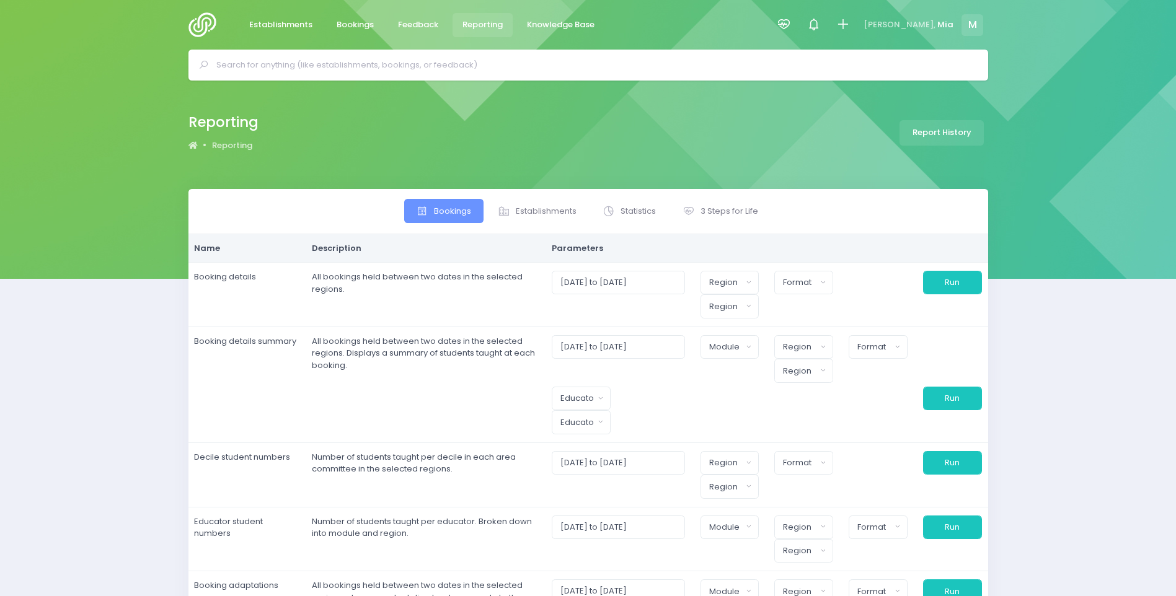
select select
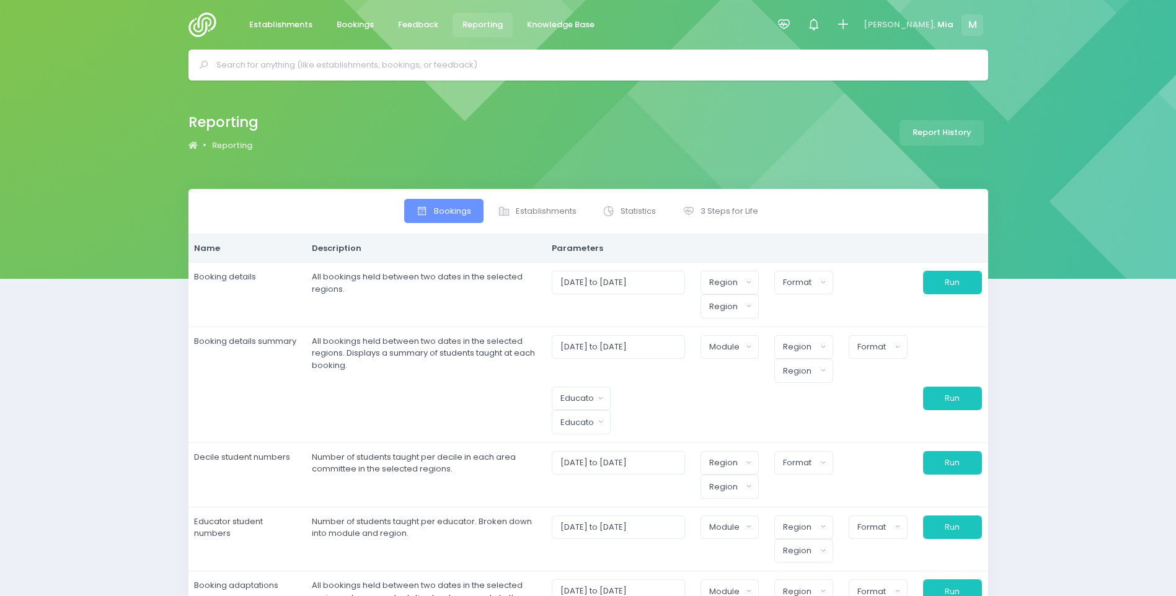
select select
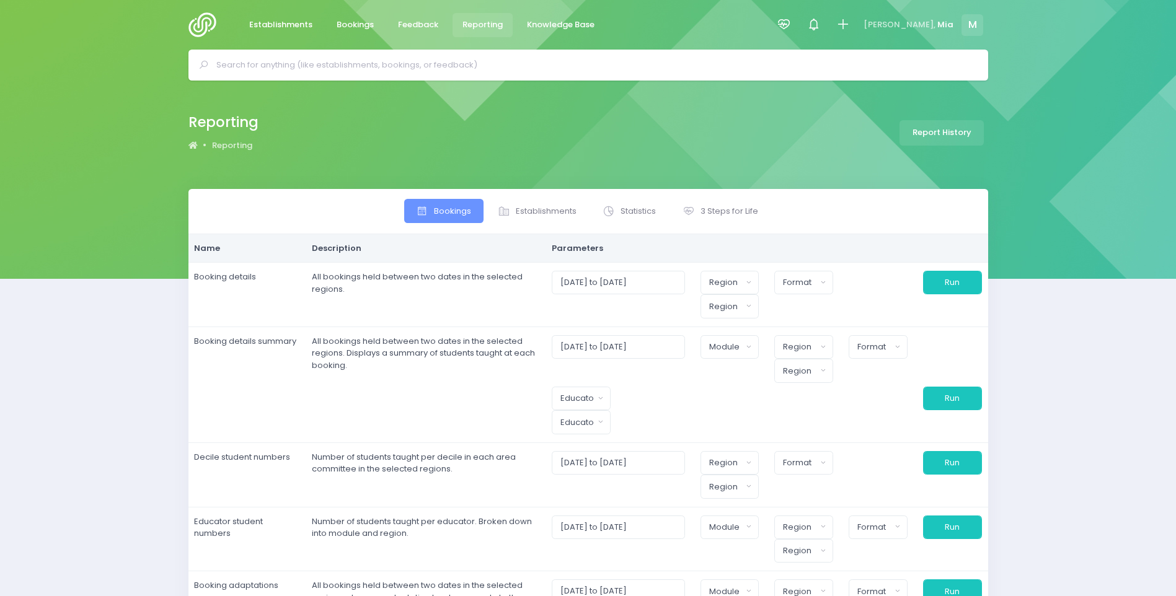
select select
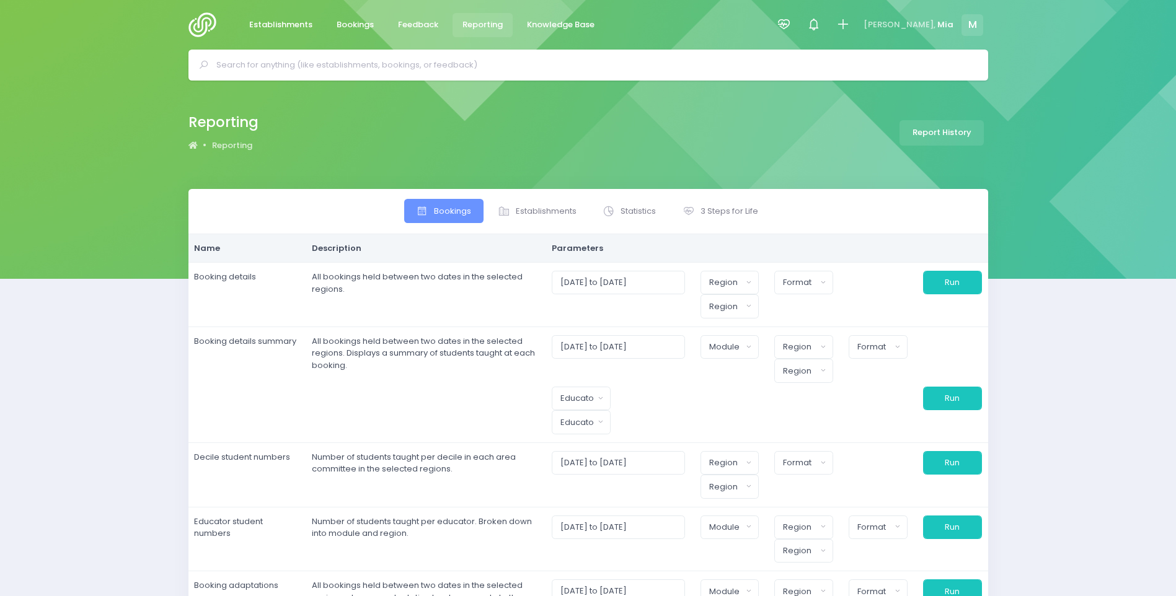
select select
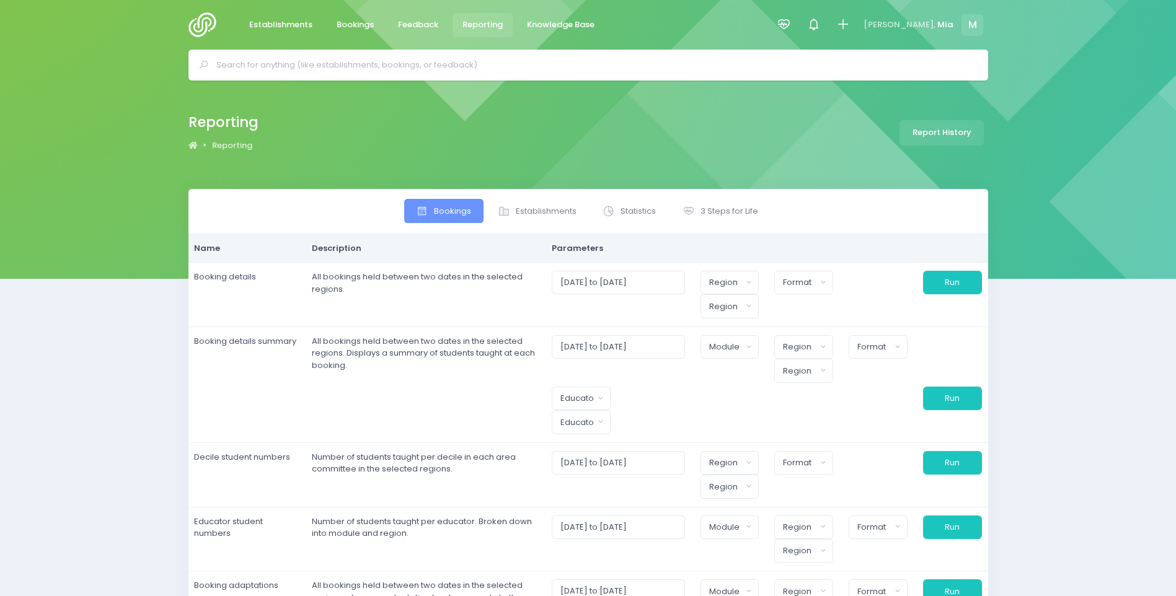
select select
click at [729, 219] on link "3 Steps for Life" at bounding box center [720, 211] width 100 height 24
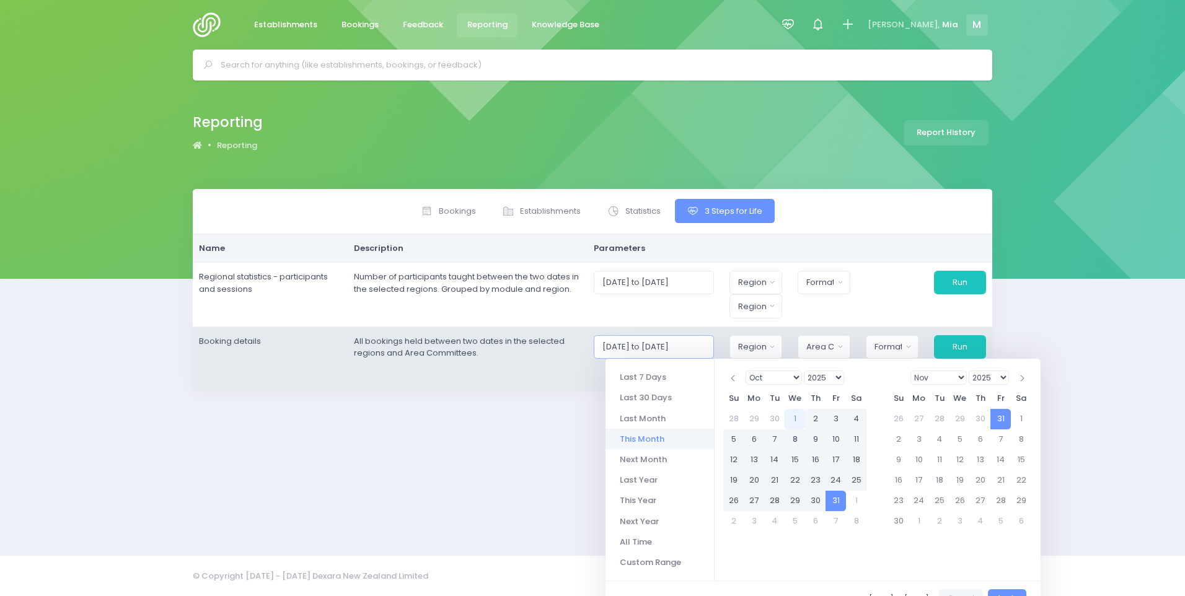
click at [627, 344] on input "[DATE] to [DATE]" at bounding box center [654, 347] width 120 height 24
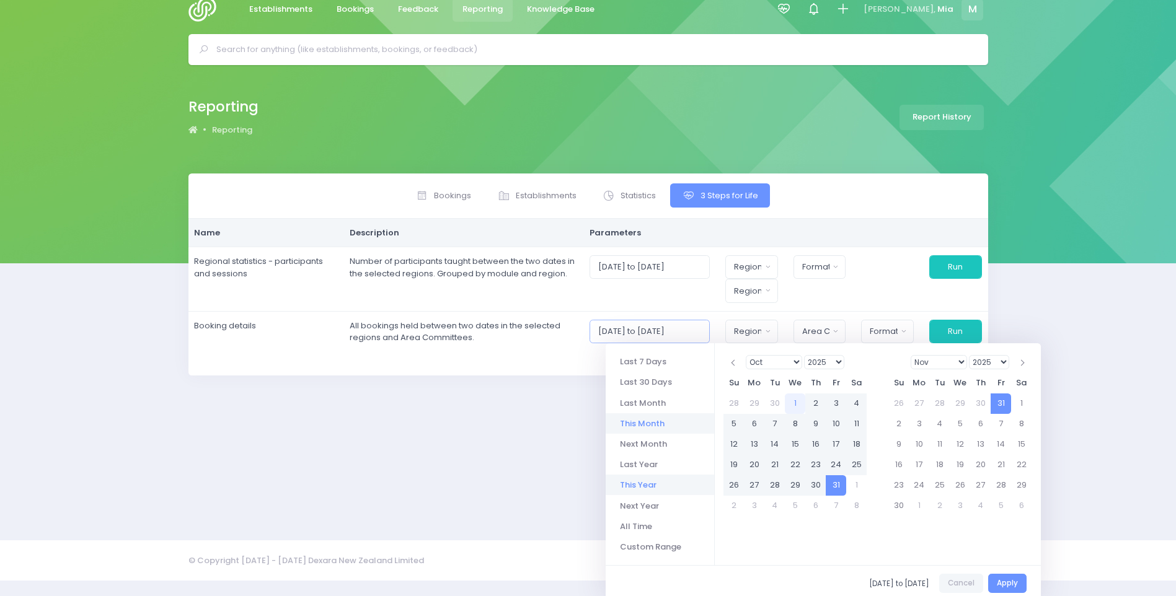
scroll to position [20, 0]
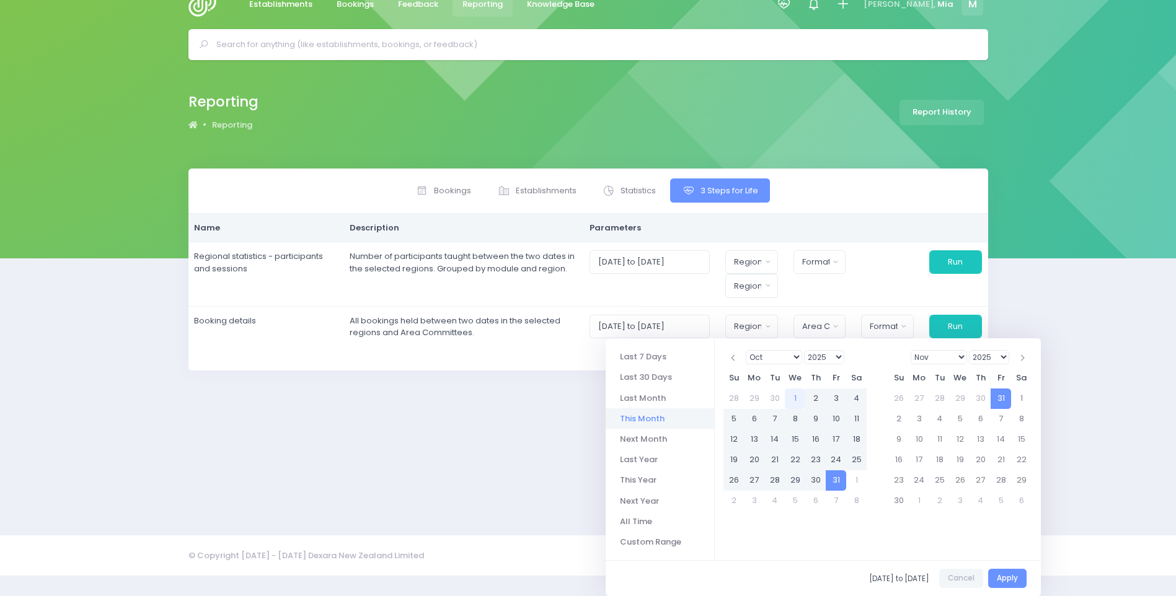
click at [635, 515] on li "All Time" at bounding box center [659, 521] width 108 height 20
type input "[DATE] to [DATE]"
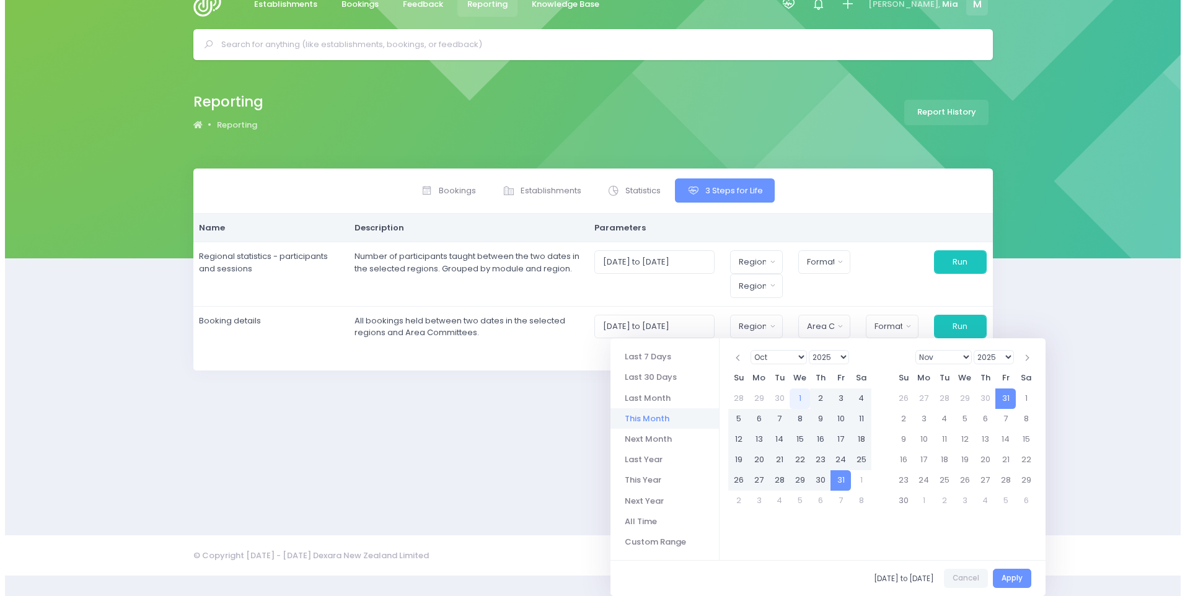
scroll to position [0, 0]
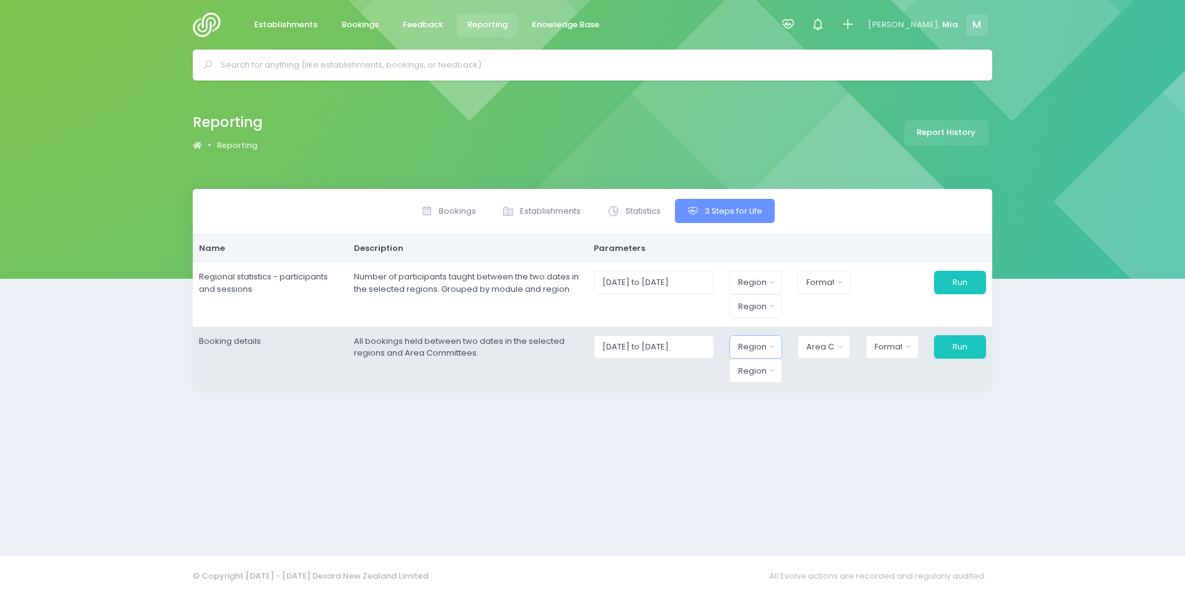
click at [777, 338] on button "Region" at bounding box center [755, 347] width 53 height 24
click at [772, 385] on button "Select All" at bounding box center [766, 384] width 55 height 30
select select "Northern"
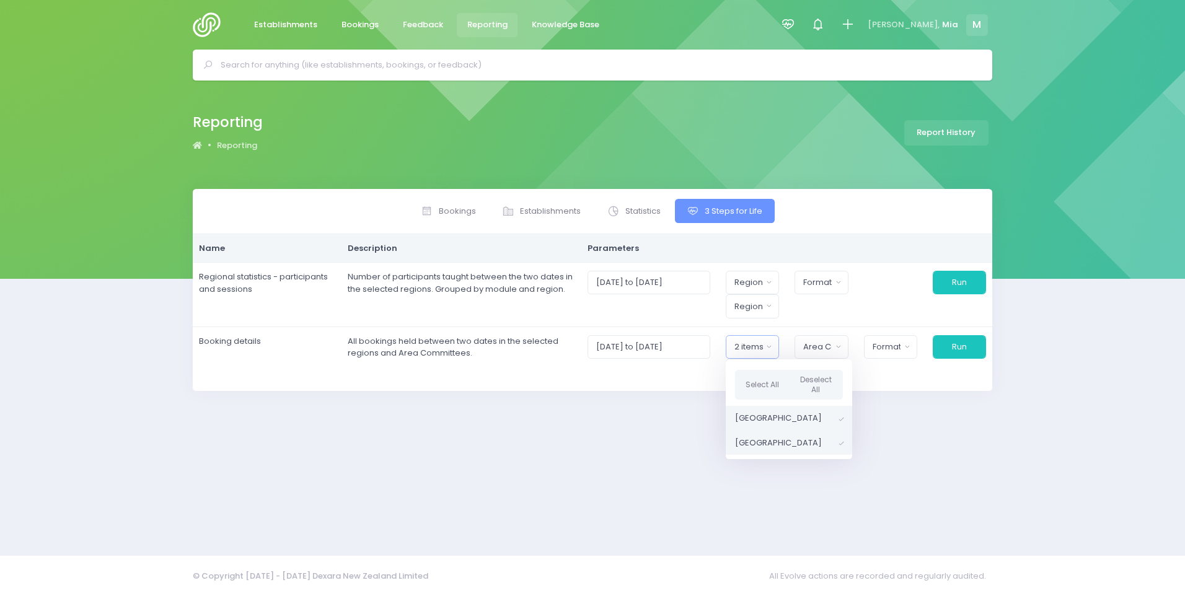
click at [671, 404] on div "Bookings Establishments Statistics 3 Steps for Life Name" at bounding box center [592, 364] width 830 height 351
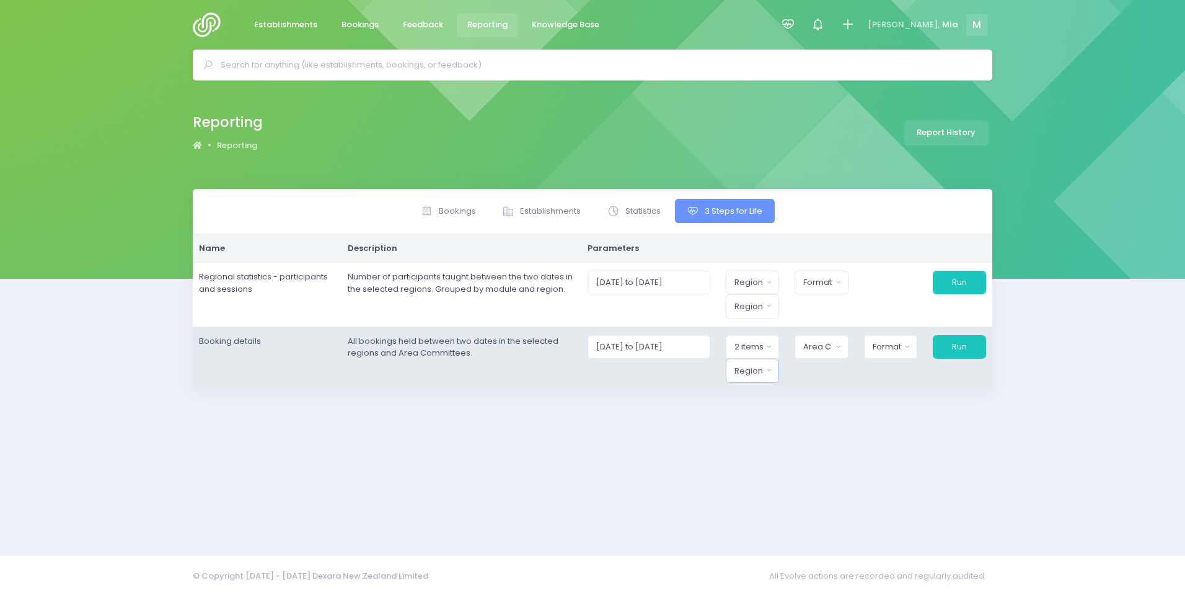
click at [760, 365] on div "Region" at bounding box center [748, 371] width 29 height 12
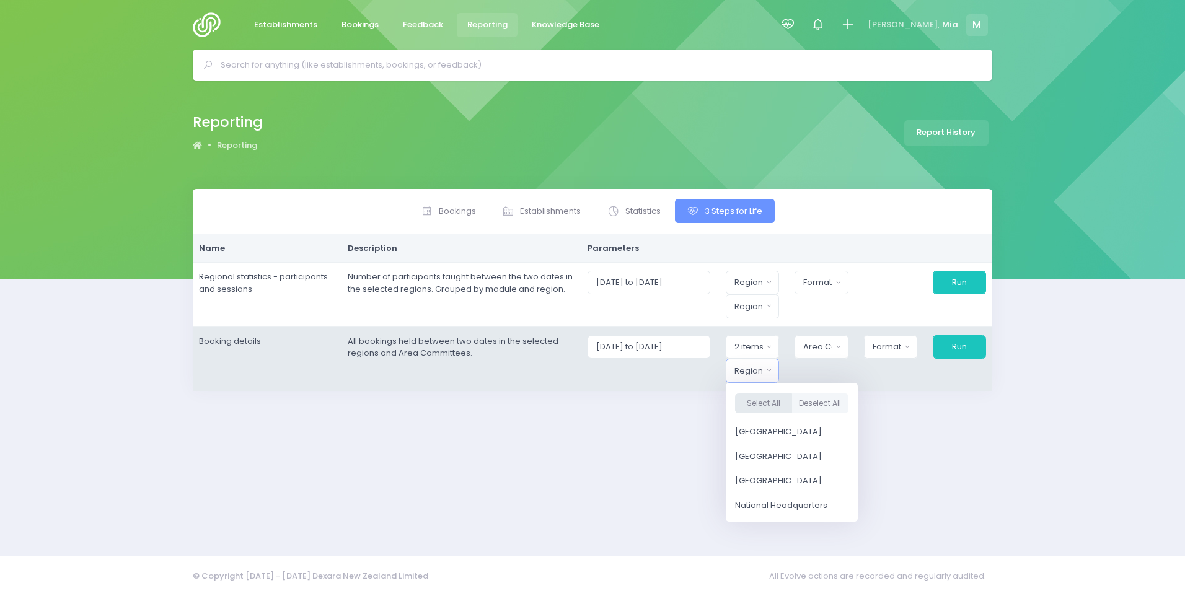
click at [762, 399] on button "Select All" at bounding box center [763, 404] width 57 height 20
select select "Northern"
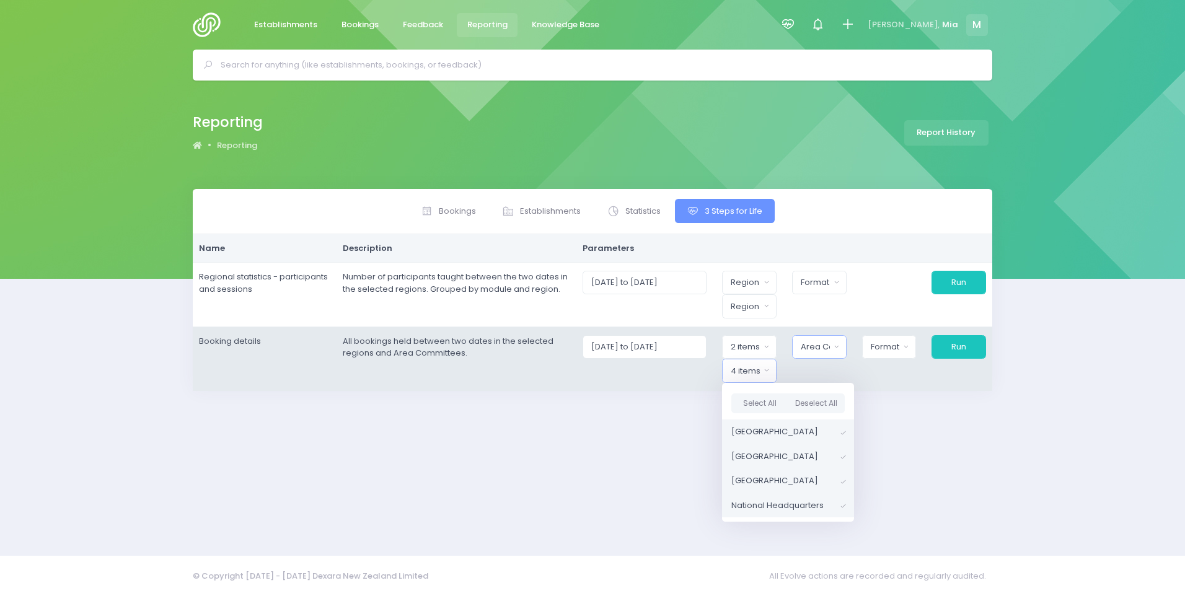
click at [814, 345] on div "Area Committee" at bounding box center [815, 347] width 29 height 12
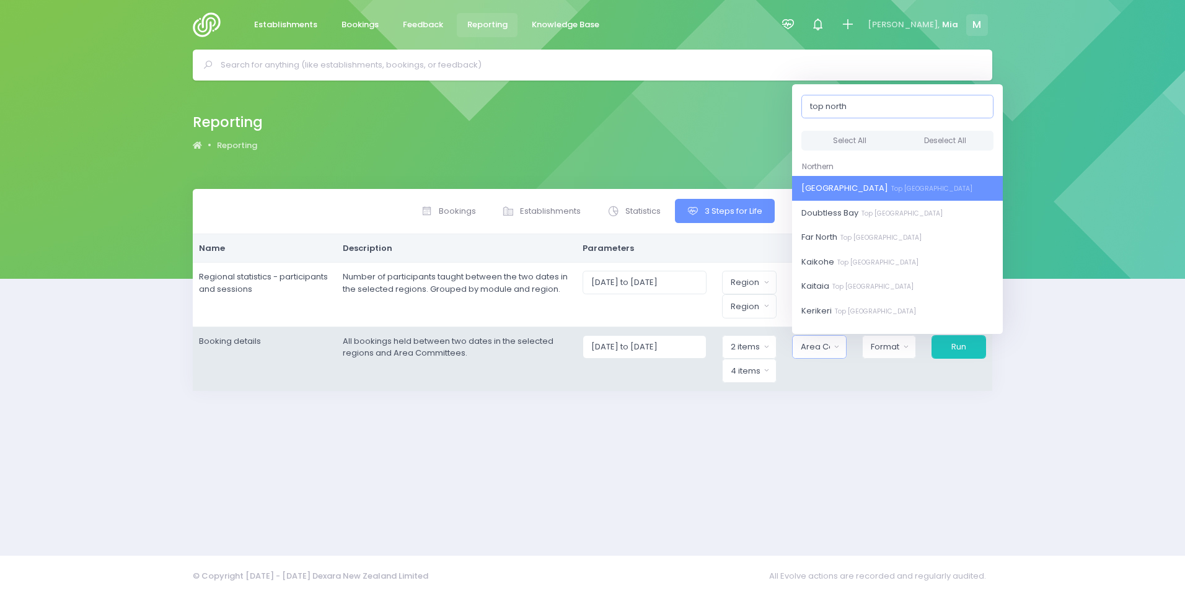
type input "top north"
click at [826, 130] on div "Select All Deselect All" at bounding box center [897, 141] width 211 height 33
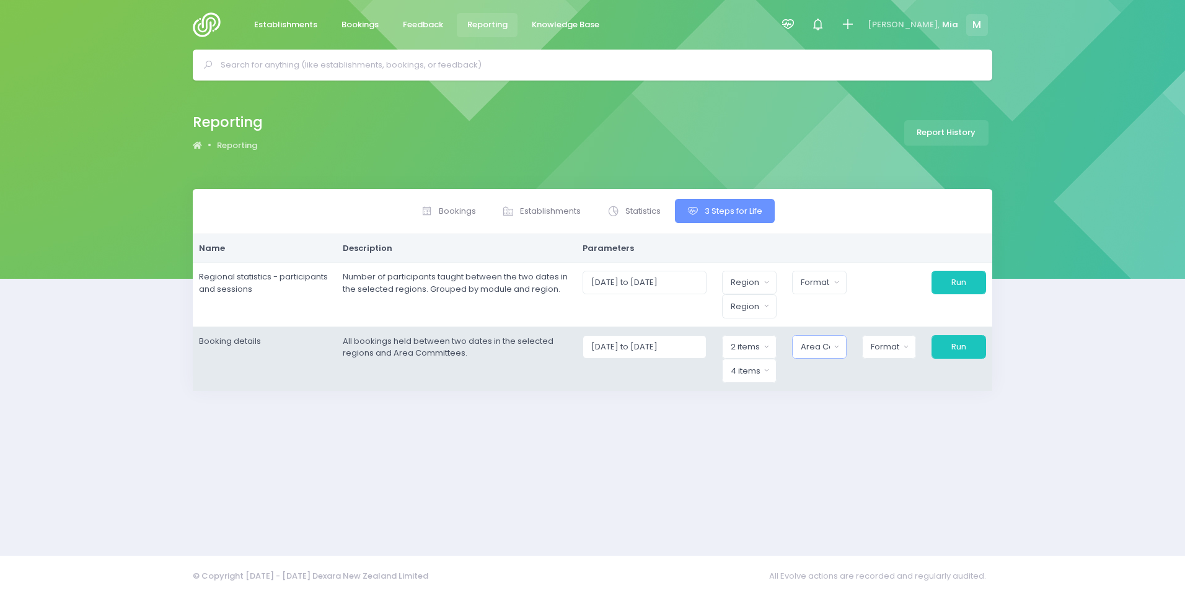
click at [819, 356] on button "Area Committee" at bounding box center [819, 347] width 55 height 24
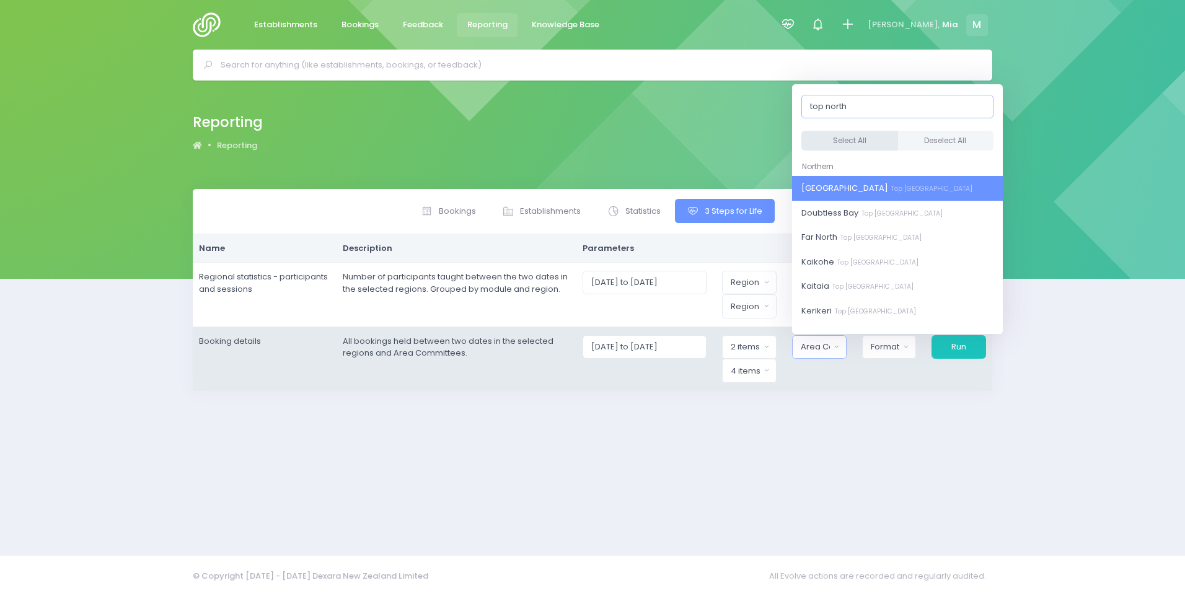
type input "top north"
click at [819, 140] on button "Select All" at bounding box center [849, 141] width 97 height 20
select select "[GEOGRAPHIC_DATA]"
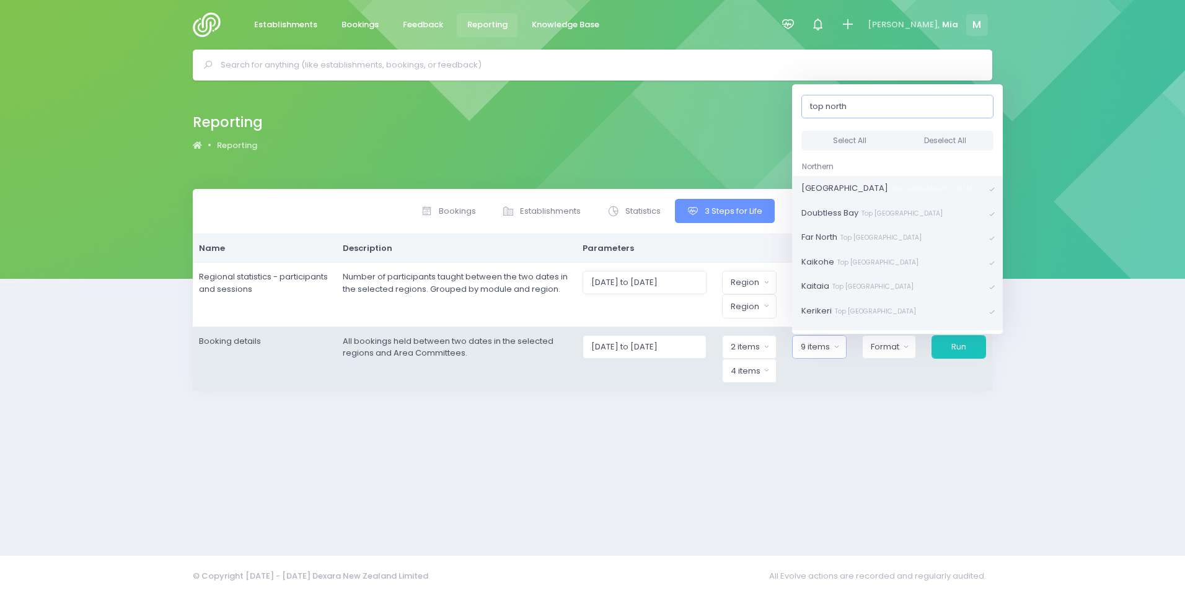
scroll to position [2, 0]
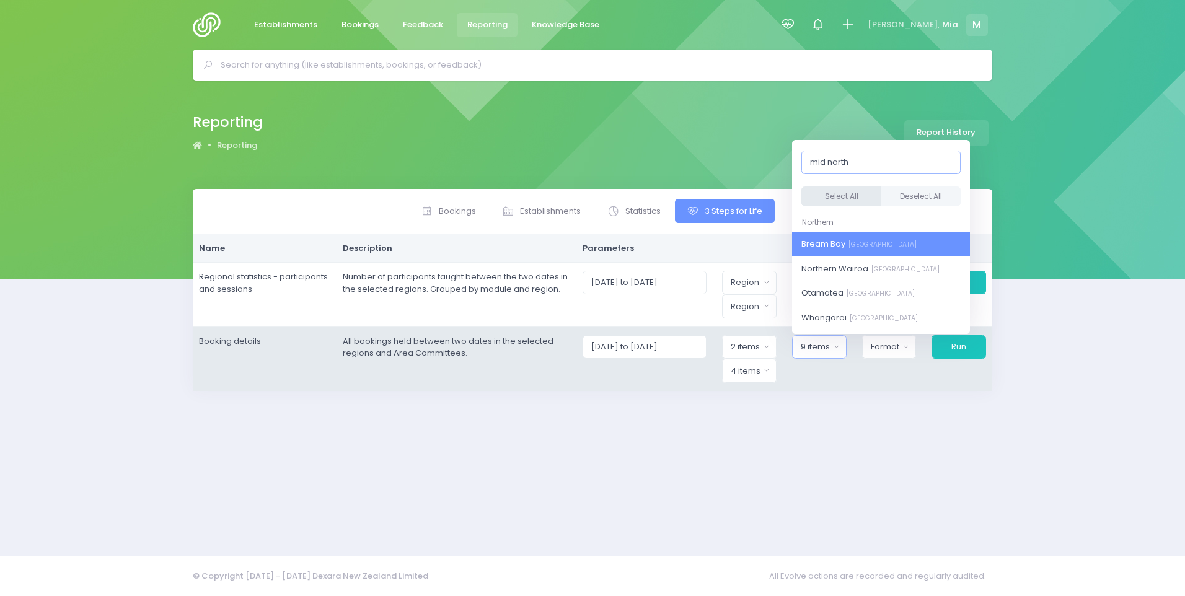
type input "mid north"
click at [847, 190] on button "Select All" at bounding box center [841, 197] width 80 height 20
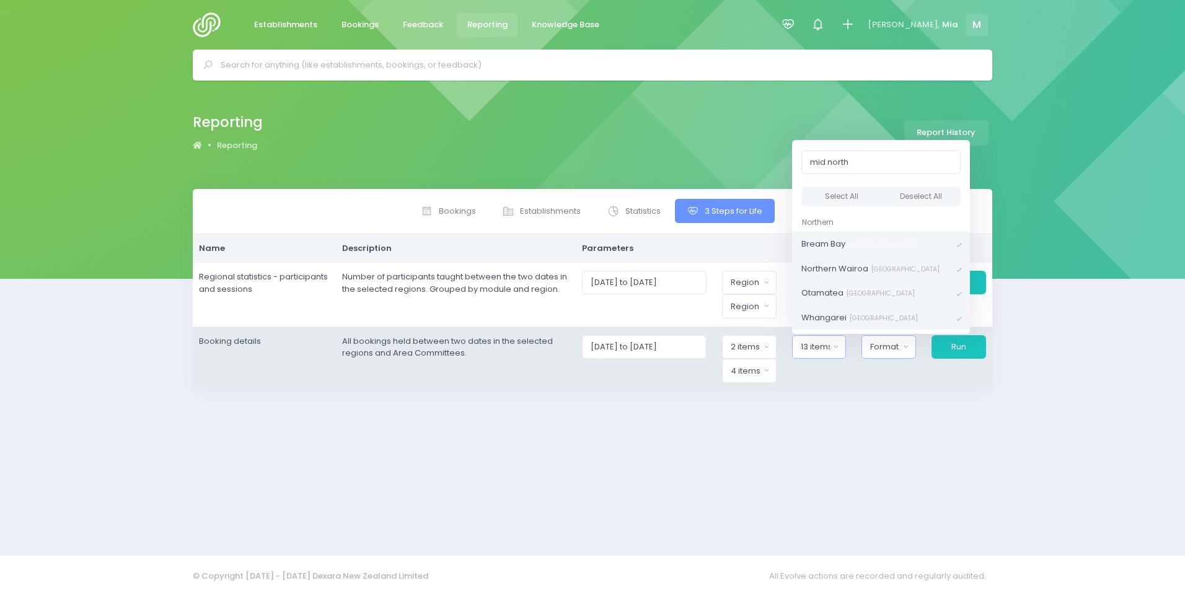
click at [885, 351] on div "Format" at bounding box center [884, 347] width 29 height 12
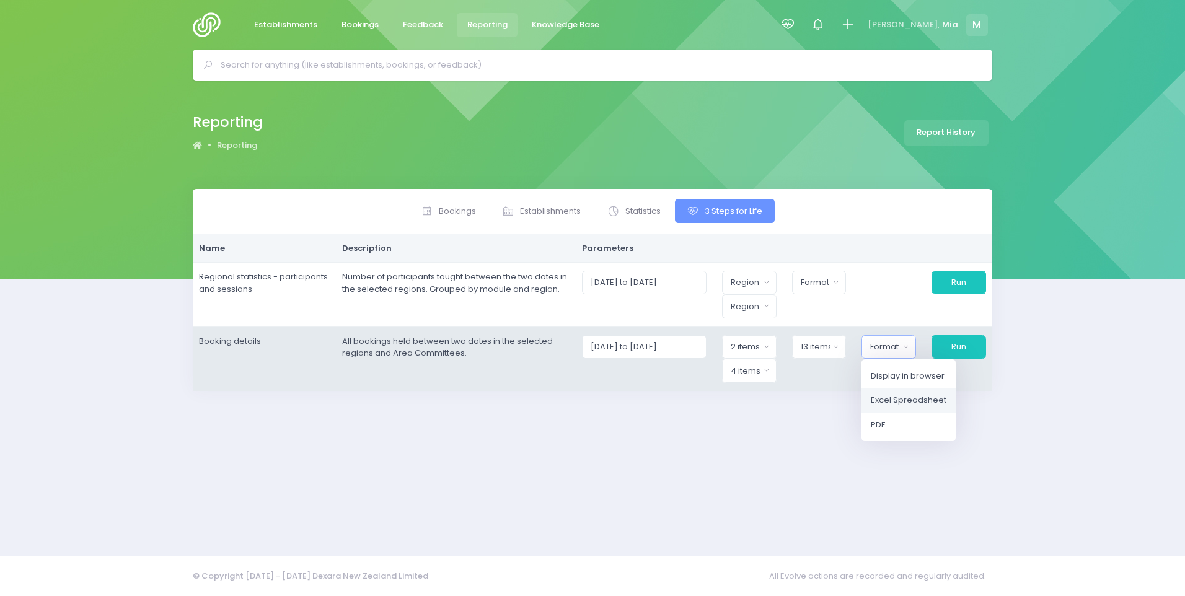
click at [902, 397] on span "Excel Spreadsheet" at bounding box center [909, 400] width 76 height 12
select select "excel"
click at [969, 350] on button "Run" at bounding box center [959, 347] width 56 height 24
